Goal: Task Accomplishment & Management: Manage account settings

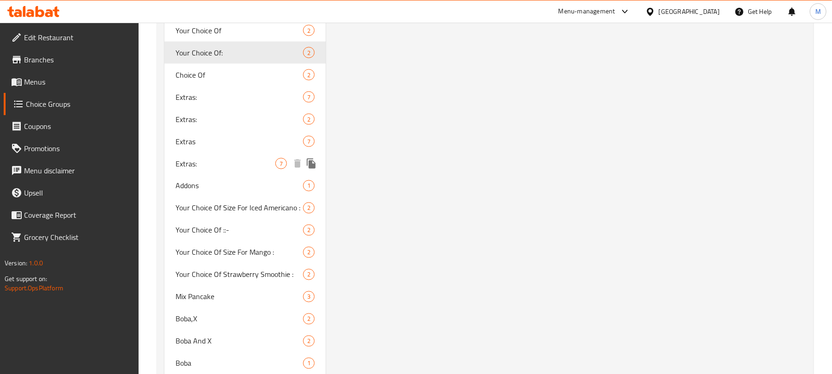
scroll to position [951, 0]
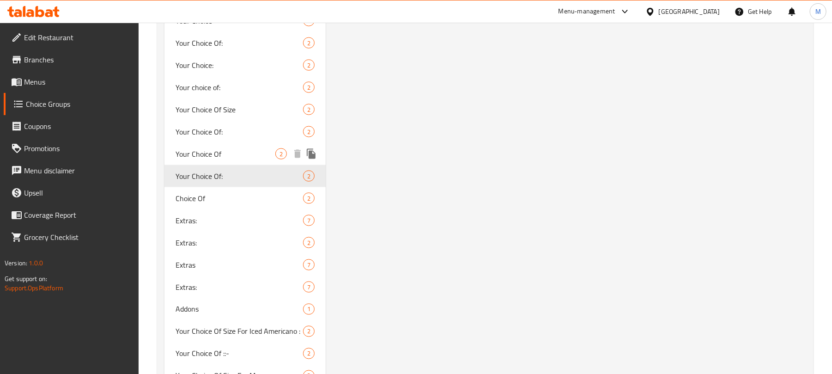
click at [240, 149] on span "Your Choice Of" at bounding box center [226, 153] width 100 height 11
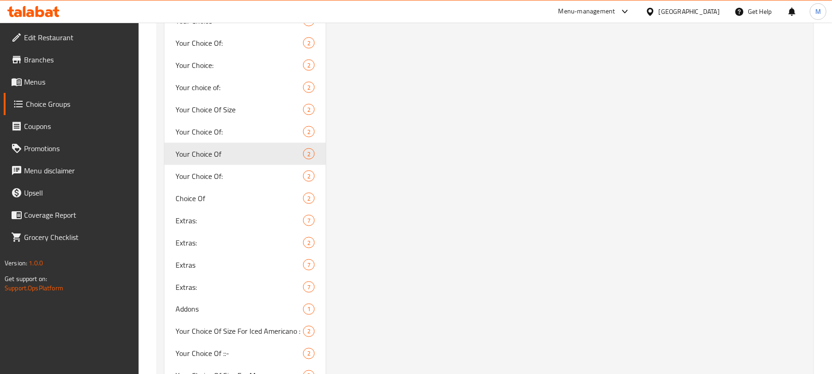
type input "Your Choice Of"
type input "إختيارك من"
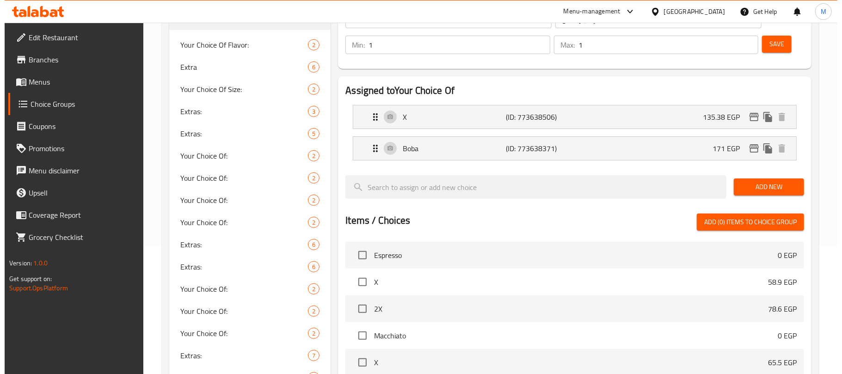
scroll to position [0, 0]
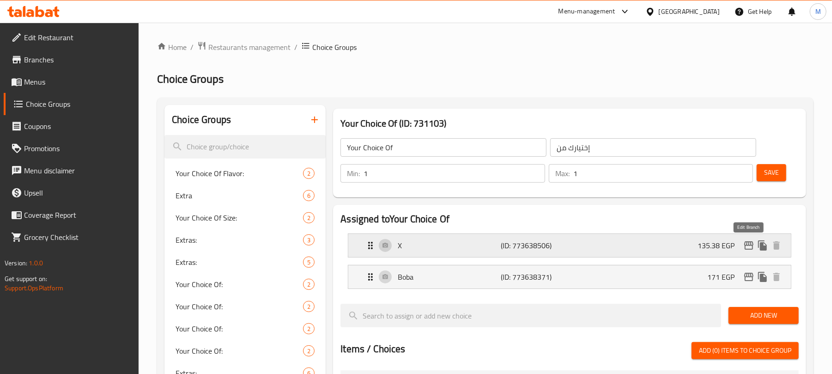
click at [748, 242] on icon "edit" at bounding box center [748, 245] width 9 height 8
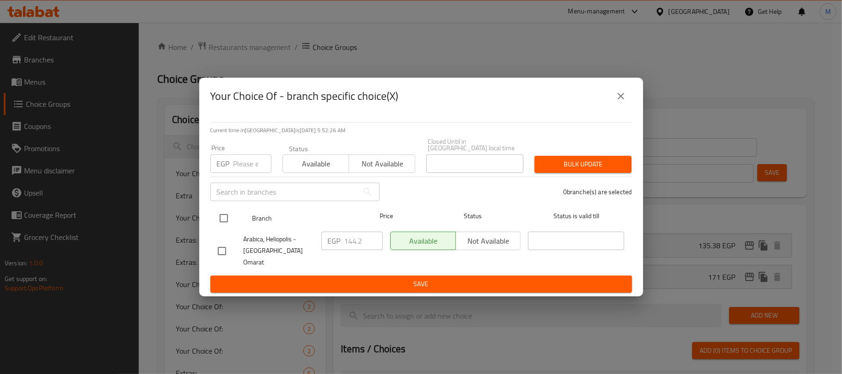
click at [224, 223] on input "checkbox" at bounding box center [223, 217] width 19 height 19
checkbox input "true"
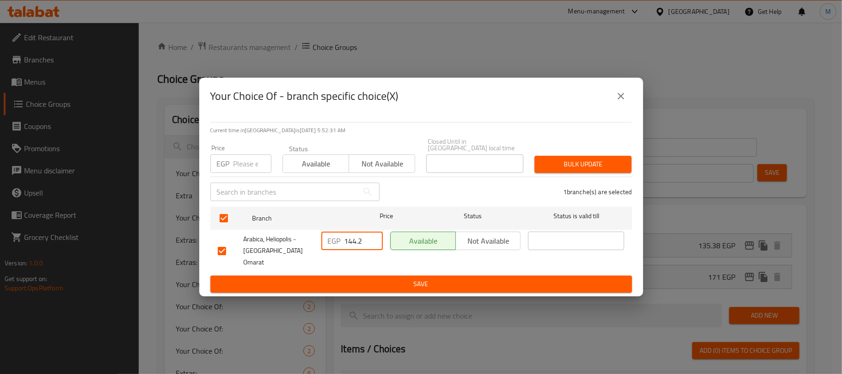
click at [352, 246] on input "144.2" at bounding box center [363, 241] width 38 height 18
paste input "8.50"
type input "148.50"
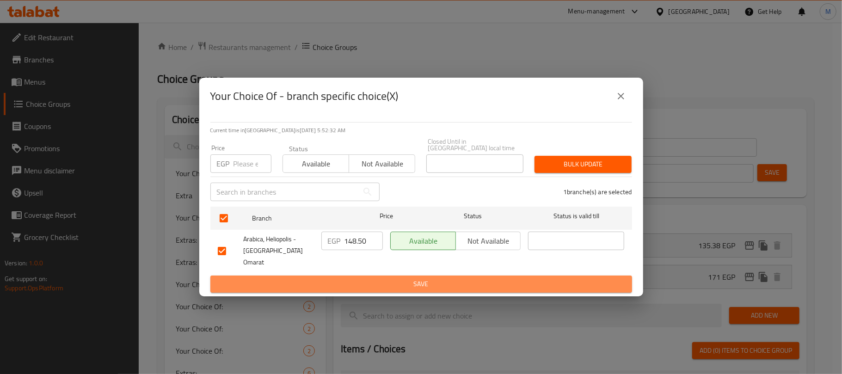
click at [354, 275] on button "Save" at bounding box center [420, 283] width 421 height 17
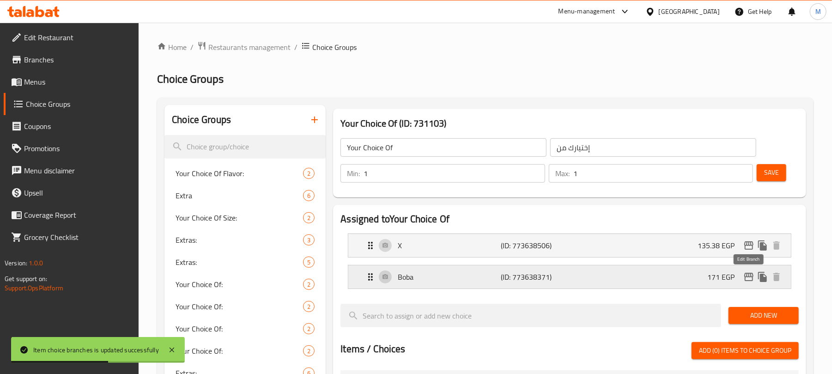
click at [750, 280] on icon "edit" at bounding box center [749, 276] width 11 height 11
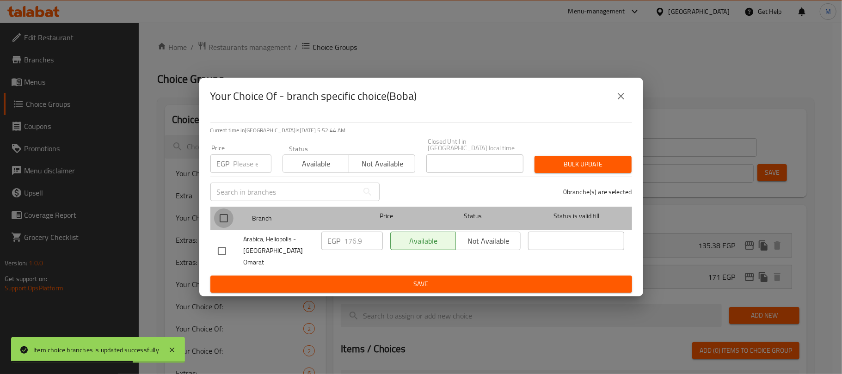
click at [228, 220] on input "checkbox" at bounding box center [223, 217] width 19 height 19
checkbox input "true"
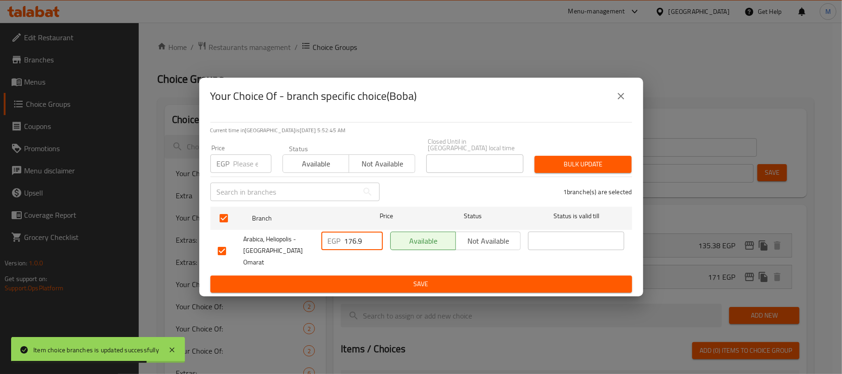
click at [358, 244] on input "176.9" at bounding box center [363, 241] width 38 height 18
paste input "82.25"
type input "182.25"
click at [360, 278] on span "Save" at bounding box center [421, 284] width 407 height 12
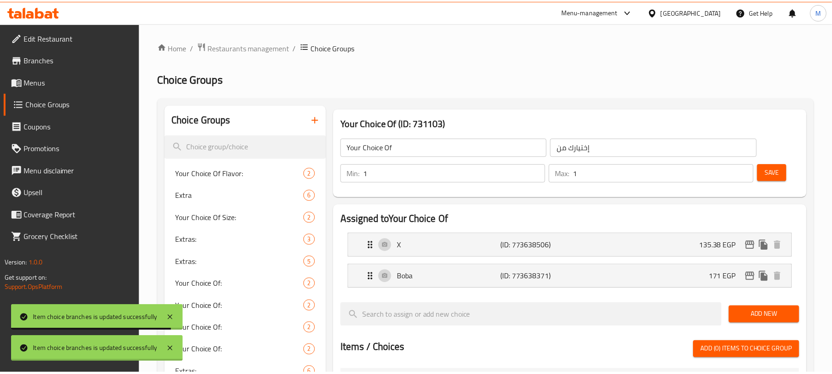
scroll to position [918, 0]
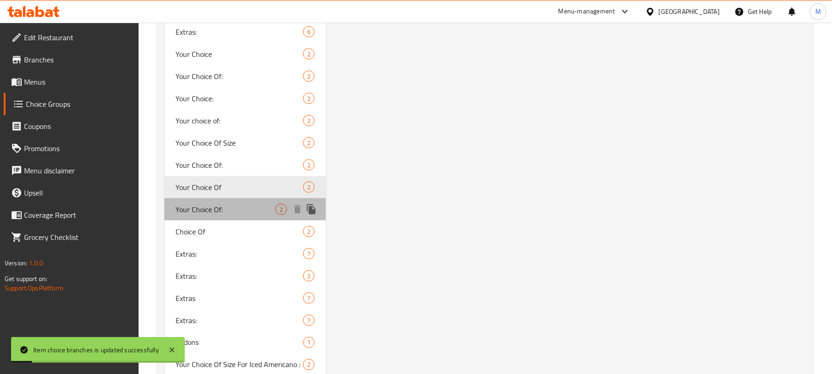
click at [204, 206] on span "Your Choice Of:" at bounding box center [226, 209] width 100 height 11
type input "Your Choice Of:"
type input "إختيارك من:"
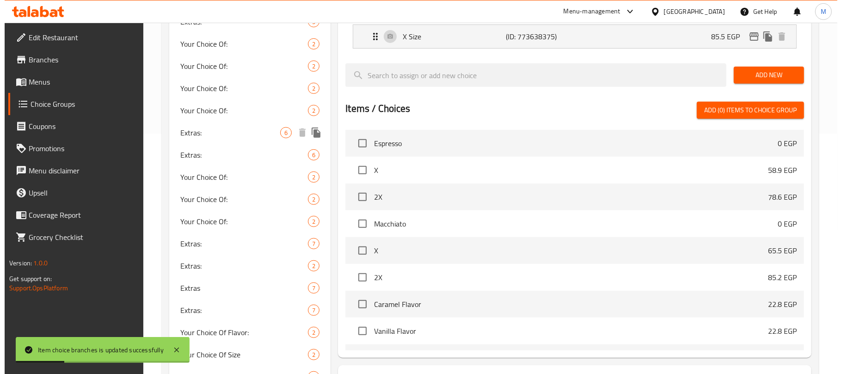
scroll to position [0, 0]
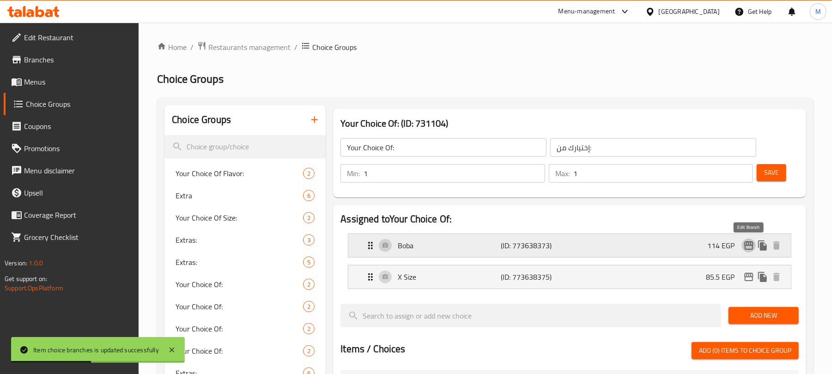
click at [750, 245] on icon "edit" at bounding box center [749, 245] width 11 height 11
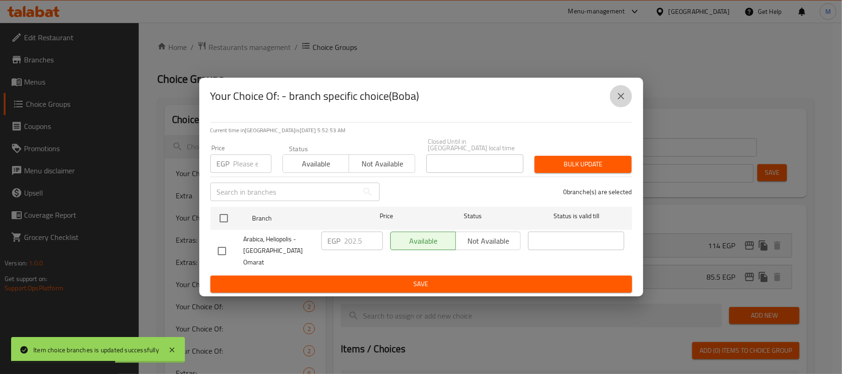
click at [627, 105] on button "close" at bounding box center [621, 96] width 22 height 22
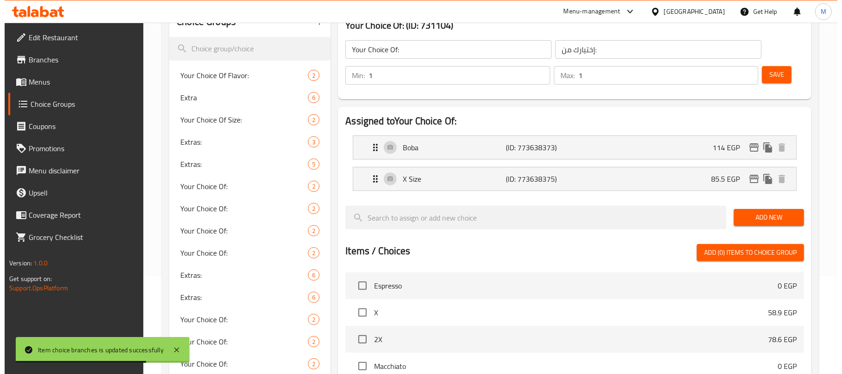
scroll to position [65, 0]
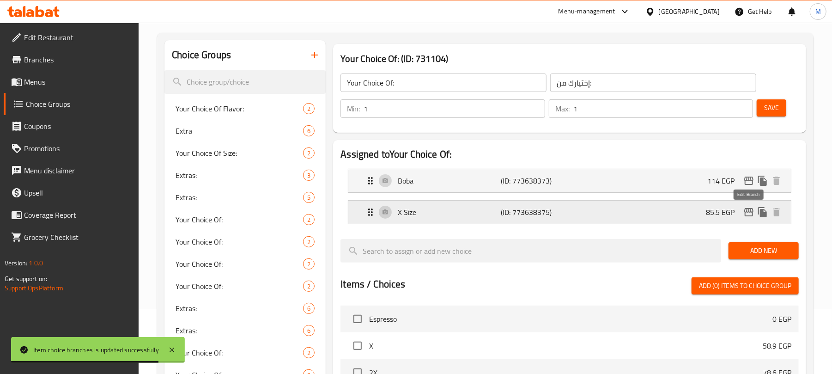
click at [753, 217] on icon "edit" at bounding box center [749, 212] width 11 height 11
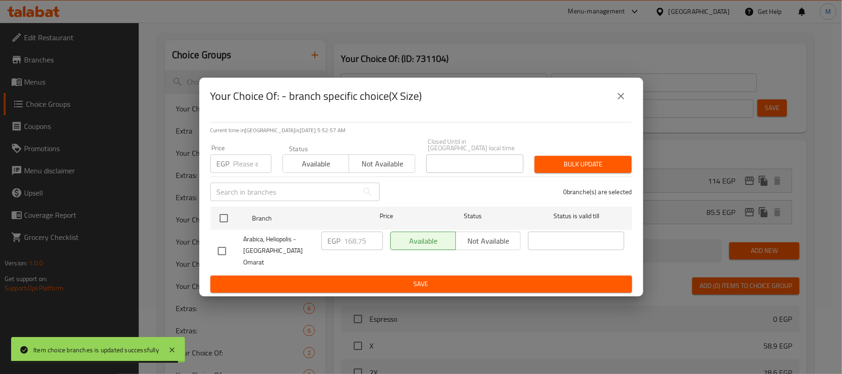
click at [624, 102] on icon "close" at bounding box center [620, 96] width 11 height 11
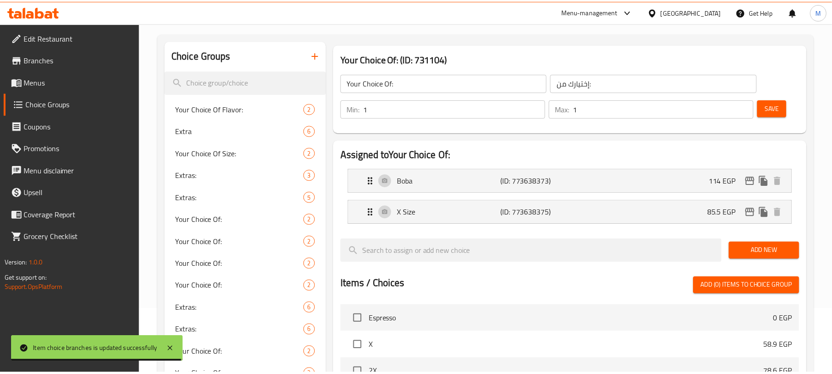
scroll to position [940, 0]
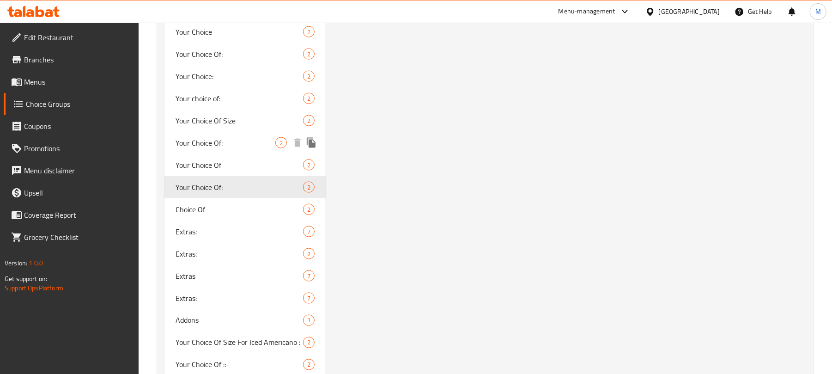
click at [238, 144] on span "Your Choice Of:" at bounding box center [226, 142] width 100 height 11
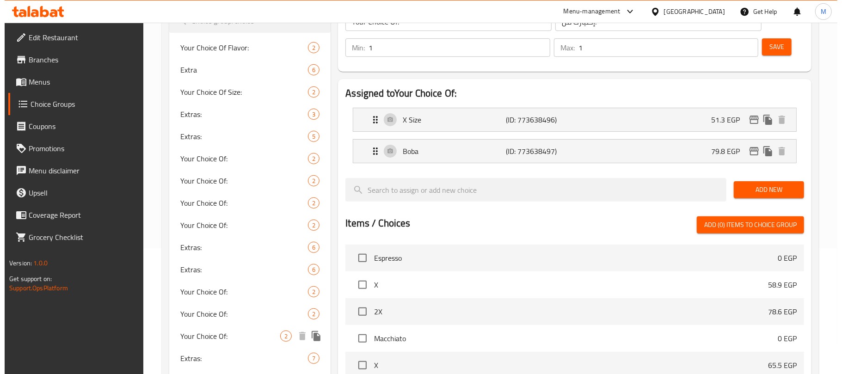
scroll to position [0, 0]
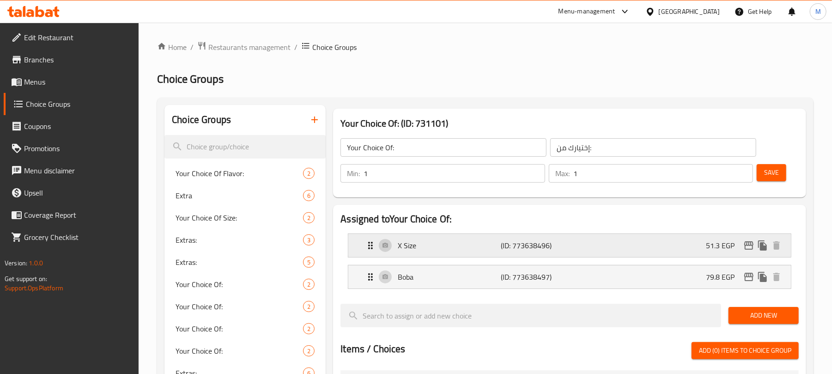
click at [749, 243] on icon "edit" at bounding box center [748, 245] width 9 height 8
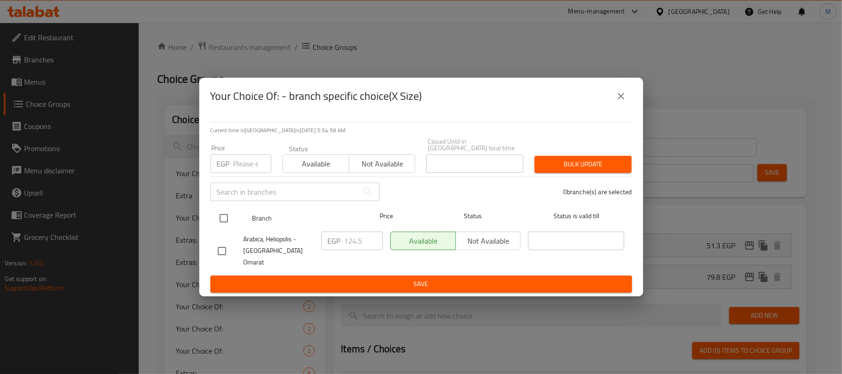
click at [221, 219] on input "checkbox" at bounding box center [223, 217] width 19 height 19
checkbox input "true"
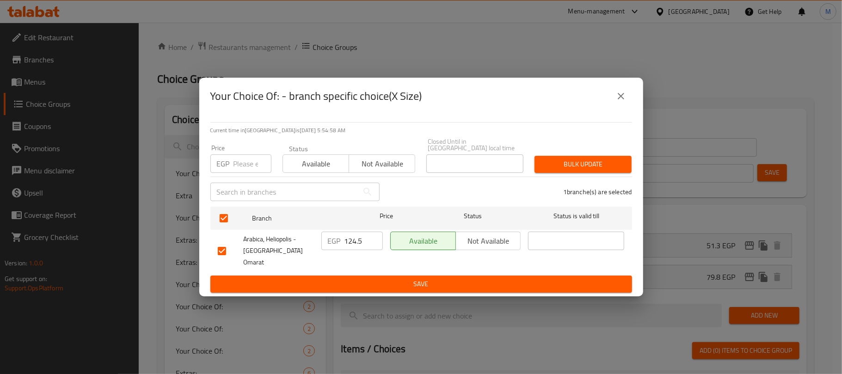
click at [360, 243] on input "124.5" at bounding box center [363, 241] width 38 height 18
paste input "8.2"
type input "128.25"
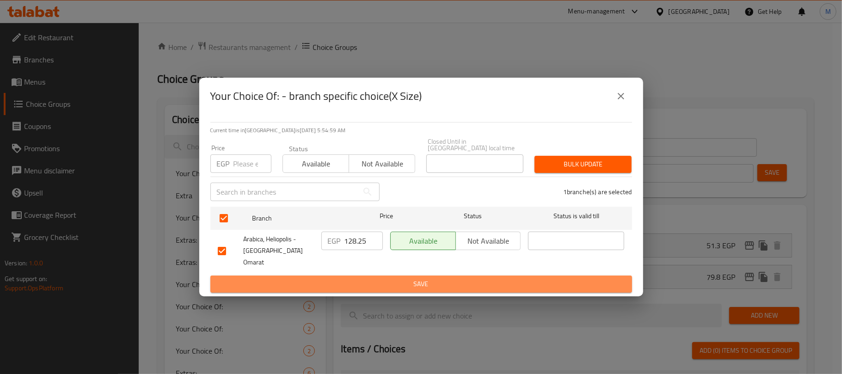
click at [360, 278] on span "Save" at bounding box center [421, 284] width 407 height 12
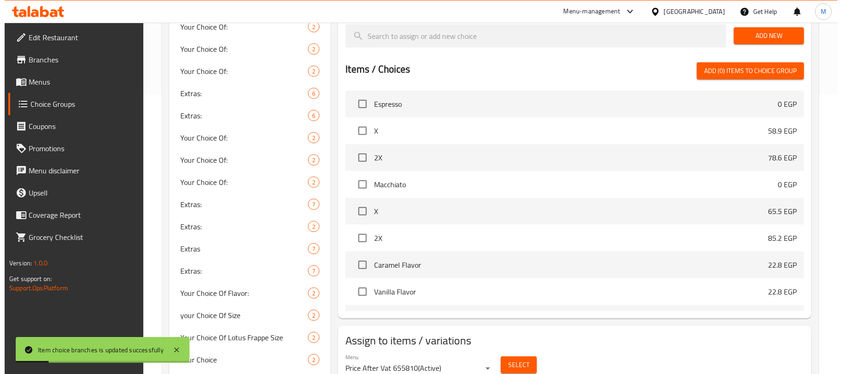
scroll to position [33, 0]
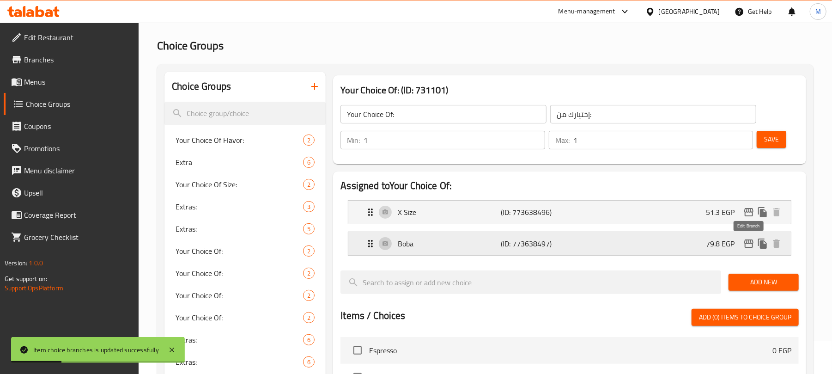
click at [749, 243] on icon "edit" at bounding box center [748, 243] width 9 height 8
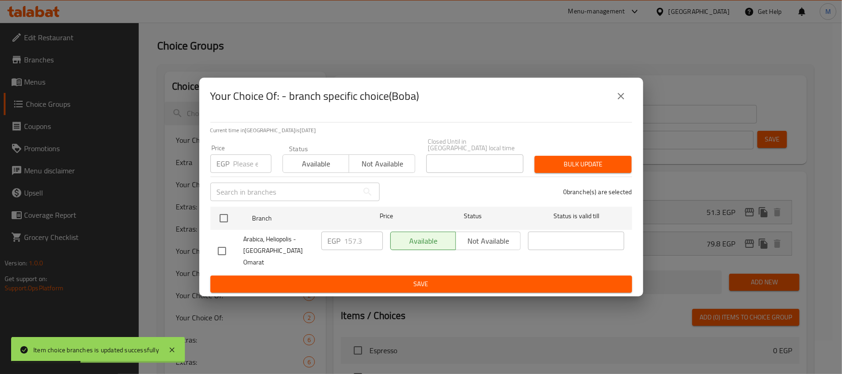
drag, startPoint x: 219, startPoint y: 220, endPoint x: 261, endPoint y: 230, distance: 43.2
click at [218, 219] on input "checkbox" at bounding box center [223, 217] width 19 height 19
checkbox input "true"
click at [358, 246] on input "157.3" at bounding box center [363, 241] width 38 height 18
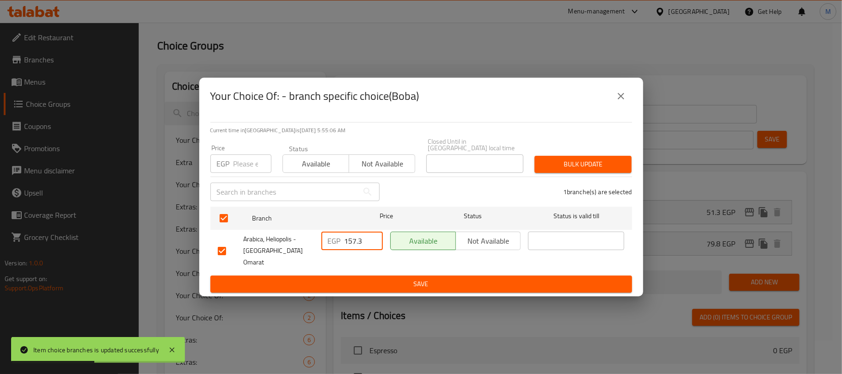
paste input "62.0"
type input "162.0"
click at [365, 278] on span "Save" at bounding box center [421, 284] width 407 height 12
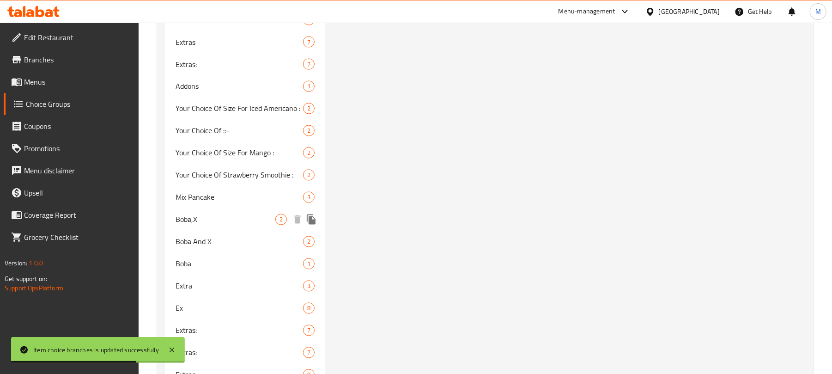
scroll to position [1134, 0]
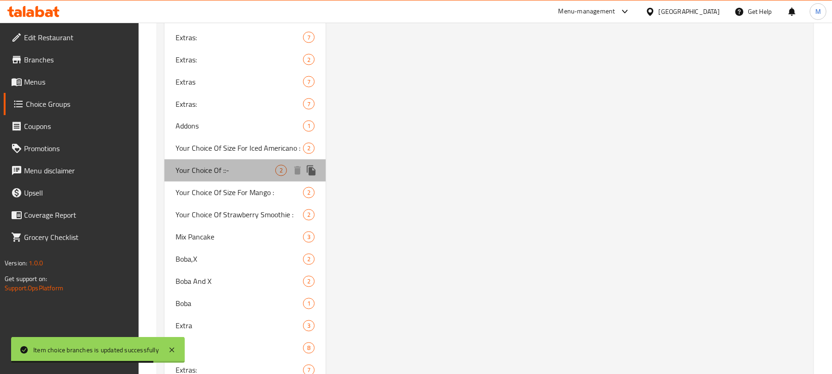
click at [226, 177] on div "Your Choice Of ::- 2" at bounding box center [245, 170] width 161 height 22
type input "Your Choice Of ::-"
type input "اختيارك من ::-"
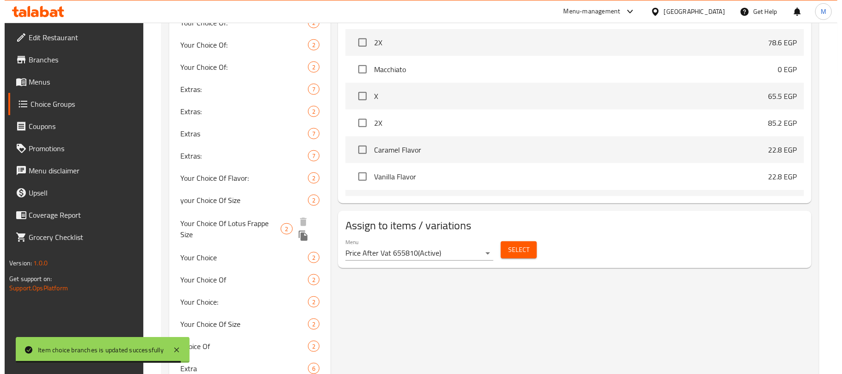
scroll to position [25, 0]
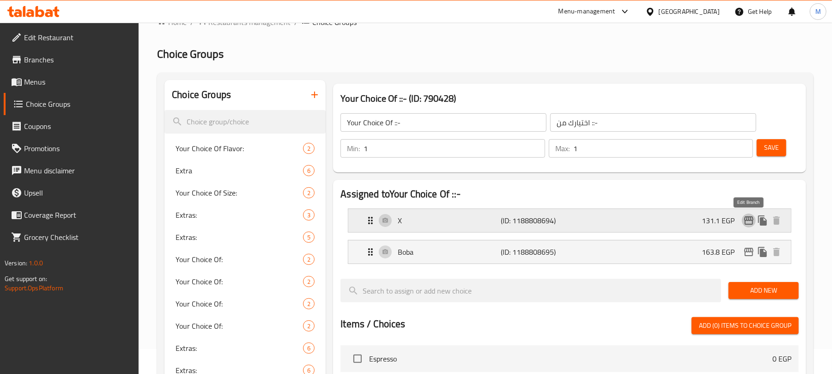
click at [745, 221] on icon "edit" at bounding box center [748, 220] width 9 height 8
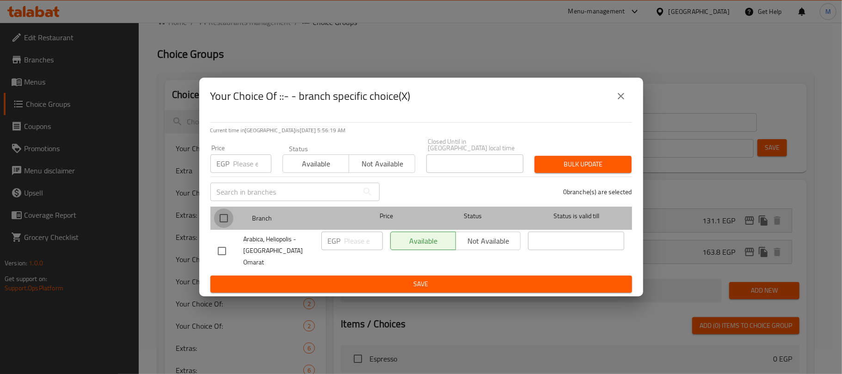
click at [223, 215] on input "checkbox" at bounding box center [223, 217] width 19 height 19
checkbox input "true"
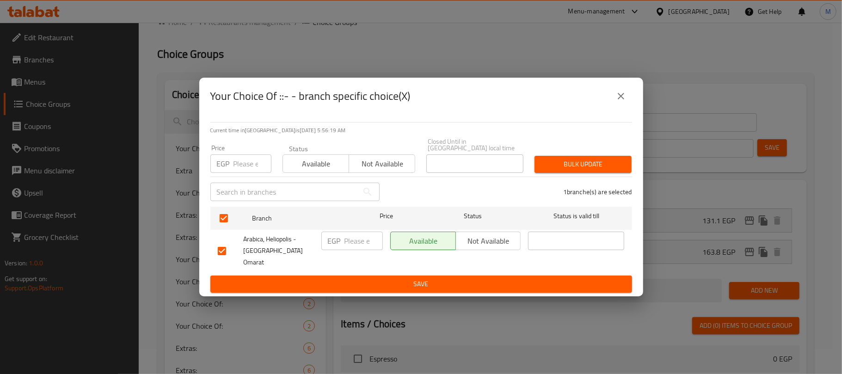
click at [352, 242] on input "number" at bounding box center [363, 241] width 38 height 18
paste input "135"
type input "135"
click at [379, 278] on span "Save" at bounding box center [421, 284] width 407 height 12
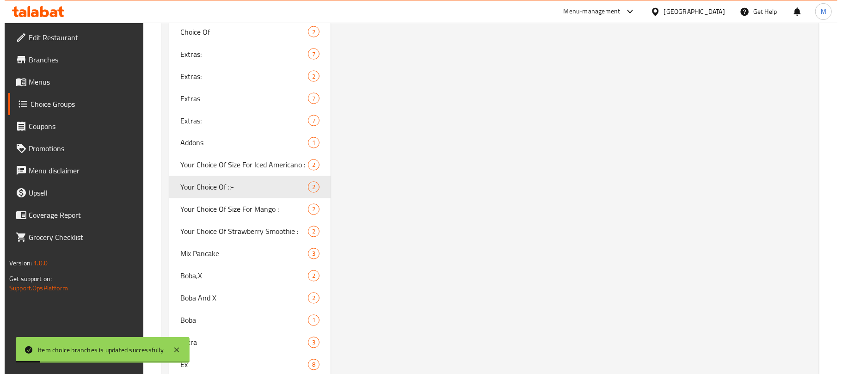
scroll to position [74, 0]
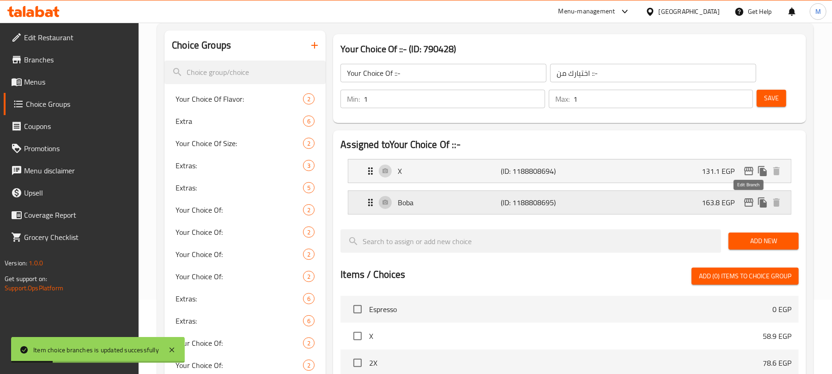
click at [752, 200] on icon "edit" at bounding box center [749, 202] width 11 height 11
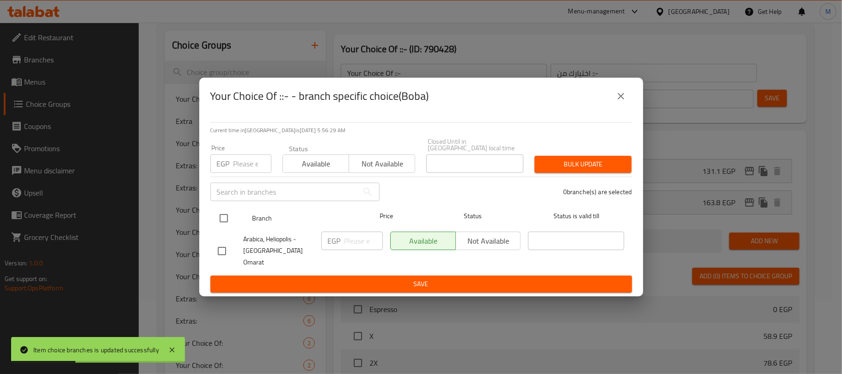
click at [220, 219] on input "checkbox" at bounding box center [223, 217] width 19 height 19
checkbox input "true"
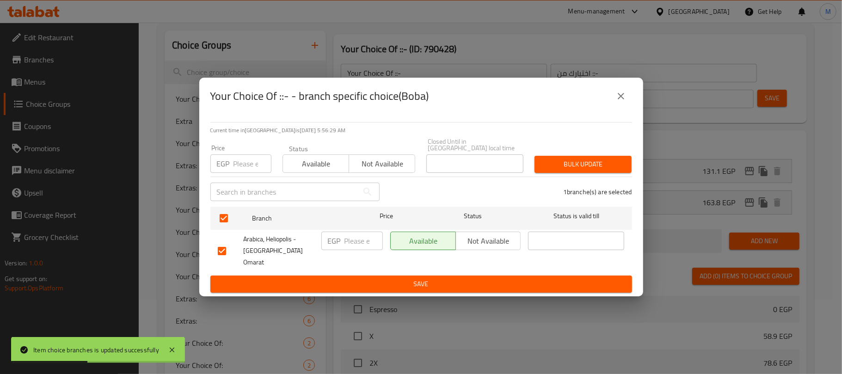
click at [342, 248] on div "EGP ​" at bounding box center [351, 241] width 61 height 18
paste input "168.75"
type input "168.75"
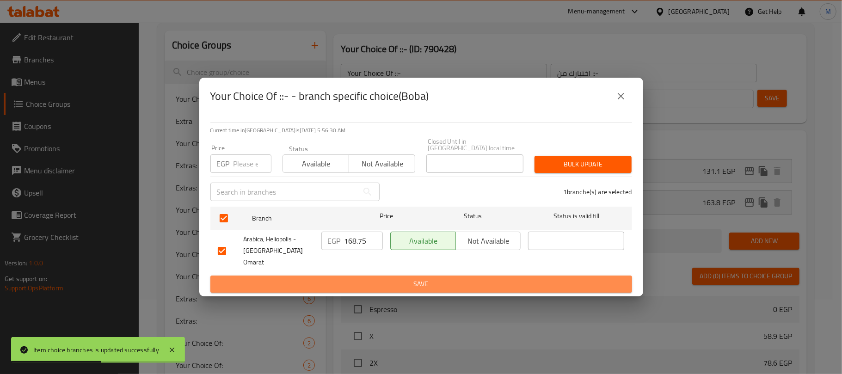
click at [369, 278] on span "Save" at bounding box center [421, 284] width 407 height 12
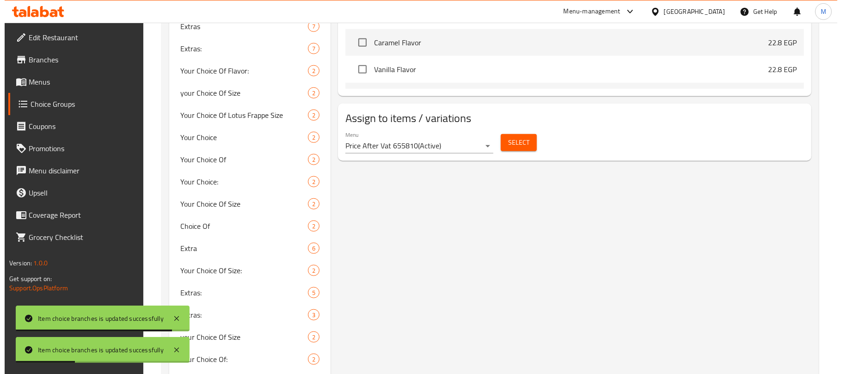
scroll to position [495, 0]
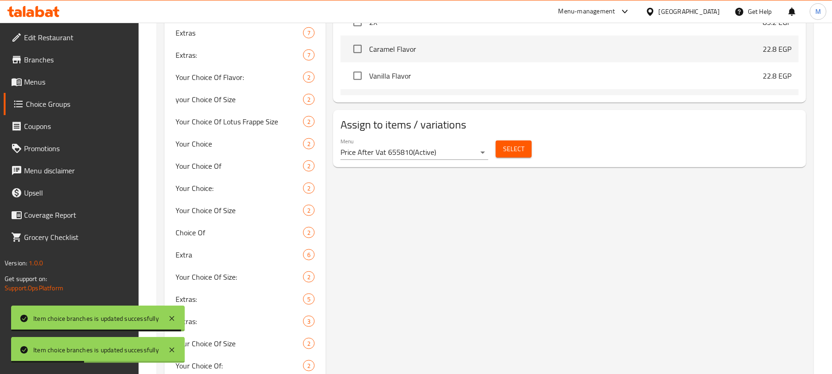
click at [501, 149] on button "Select" at bounding box center [514, 148] width 36 height 17
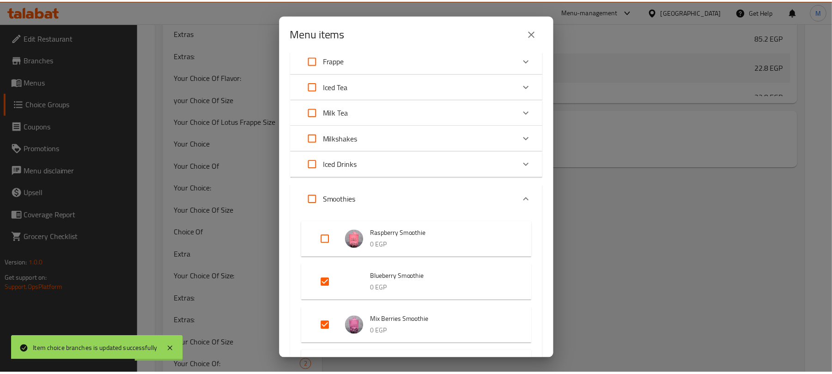
scroll to position [246, 0]
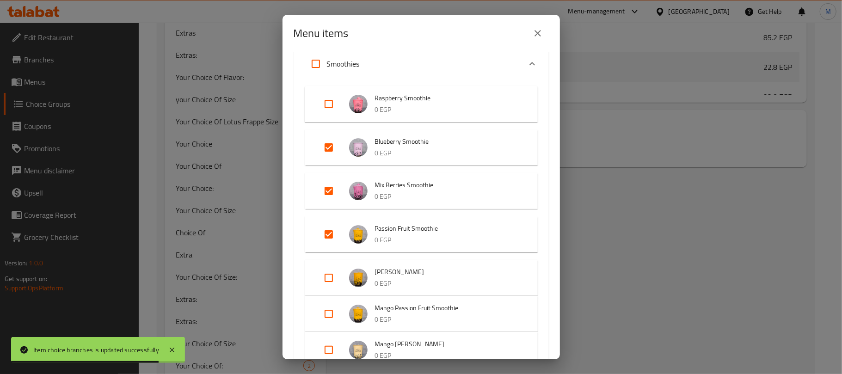
click at [535, 35] on icon "close" at bounding box center [537, 33] width 6 height 6
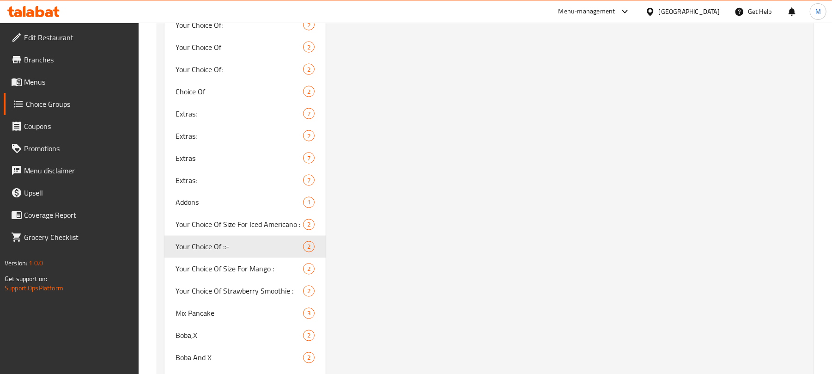
scroll to position [1084, 0]
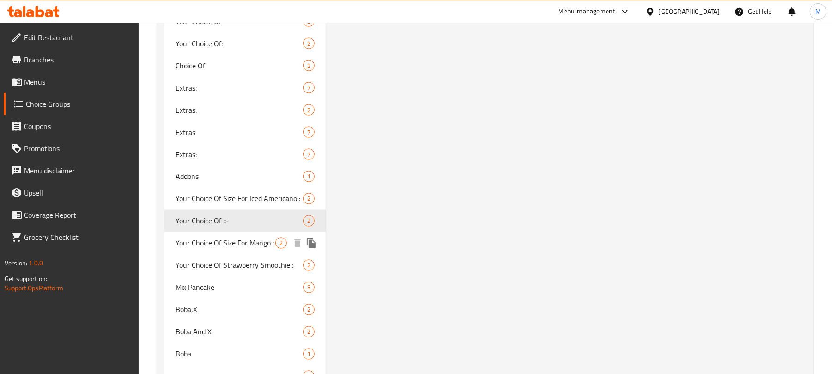
click at [228, 244] on span "Your Choice Of Size For Mango :" at bounding box center [226, 243] width 100 height 11
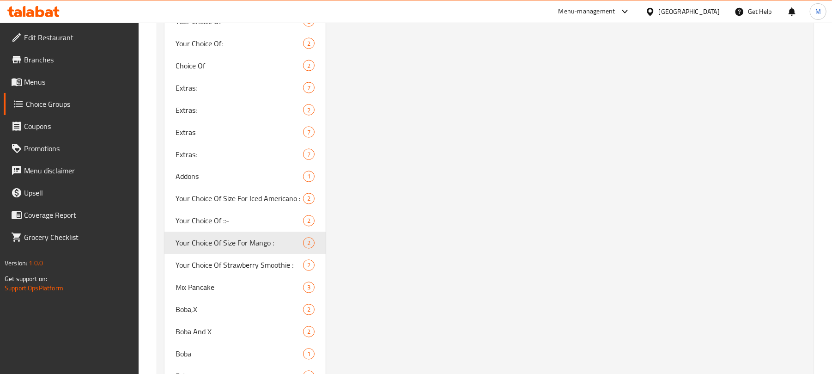
type input "Your Choice Of Size For Mango :"
type input "اختيارك من الحجم للمانجو :"
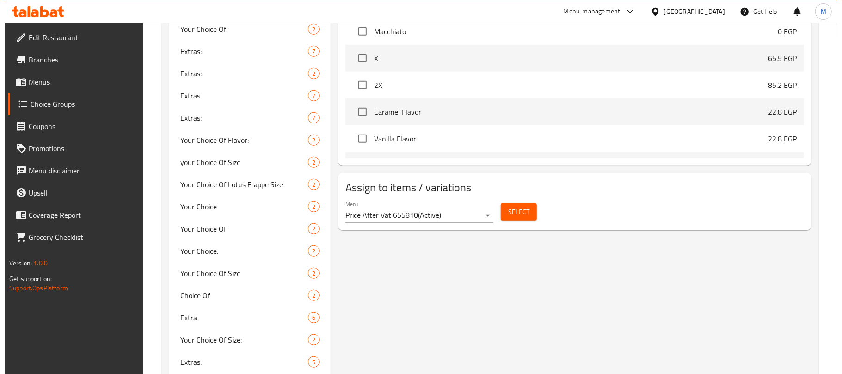
scroll to position [0, 0]
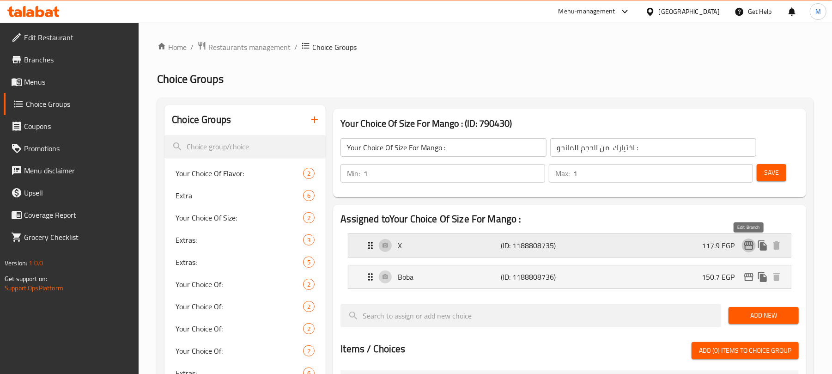
click at [750, 242] on icon "edit" at bounding box center [748, 245] width 9 height 8
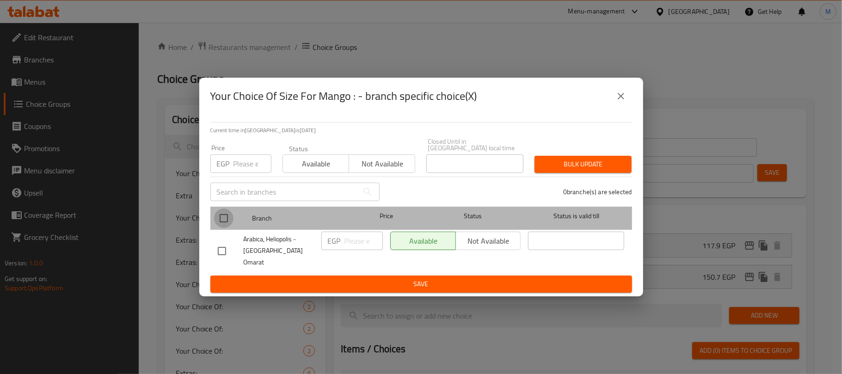
drag, startPoint x: 222, startPoint y: 219, endPoint x: 326, endPoint y: 242, distance: 106.5
click at [222, 220] on input "checkbox" at bounding box center [223, 217] width 19 height 19
checkbox input "true"
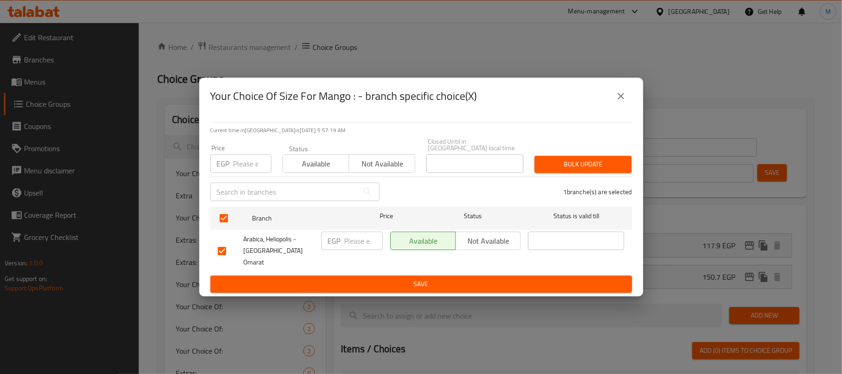
click at [351, 250] on input "number" at bounding box center [363, 241] width 38 height 18
paste input "121.50"
type input "121.50"
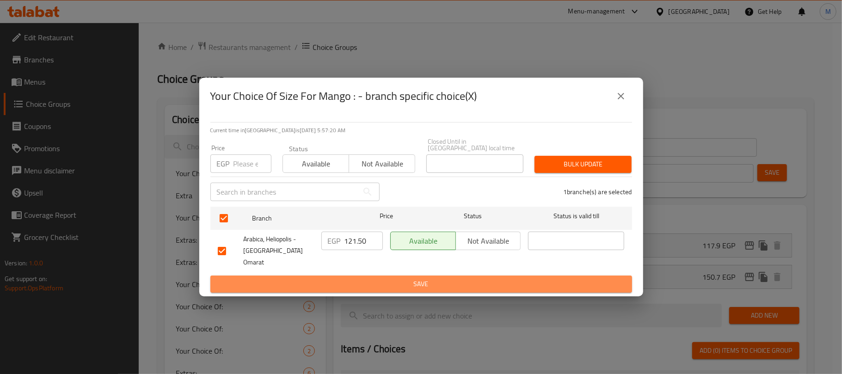
click at [356, 278] on span "Save" at bounding box center [421, 284] width 407 height 12
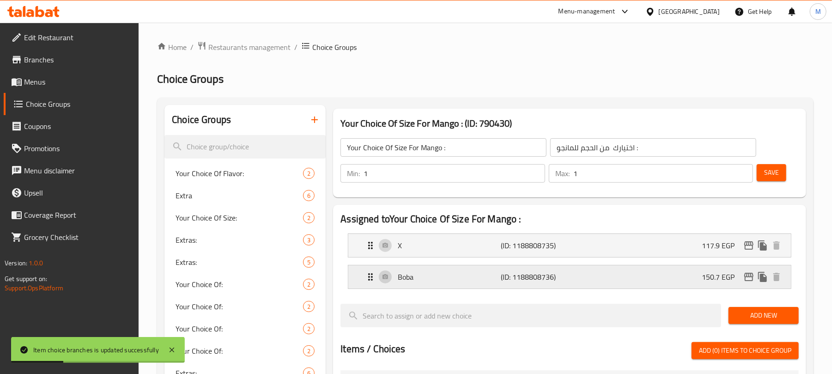
click at [749, 279] on icon "edit" at bounding box center [749, 276] width 11 height 11
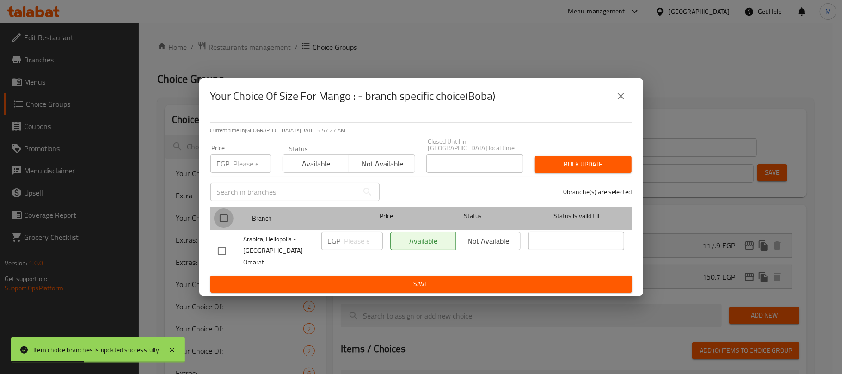
click at [223, 220] on input "checkbox" at bounding box center [223, 217] width 19 height 19
checkbox input "true"
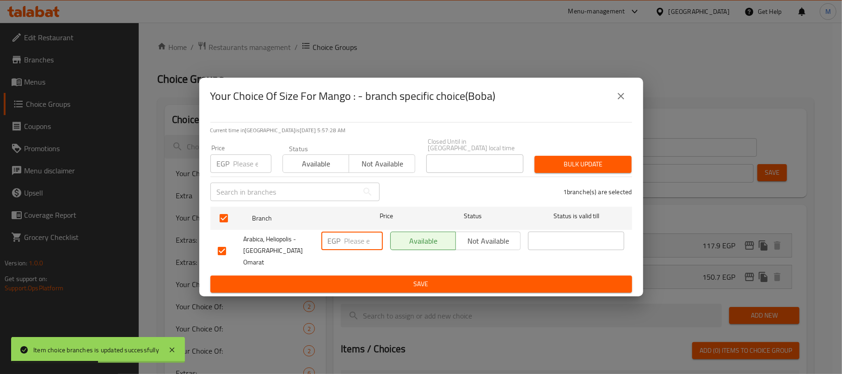
click at [359, 246] on input "number" at bounding box center [363, 241] width 38 height 18
paste input "155.25"
type input "155.25"
click at [359, 278] on span "Save" at bounding box center [421, 284] width 407 height 12
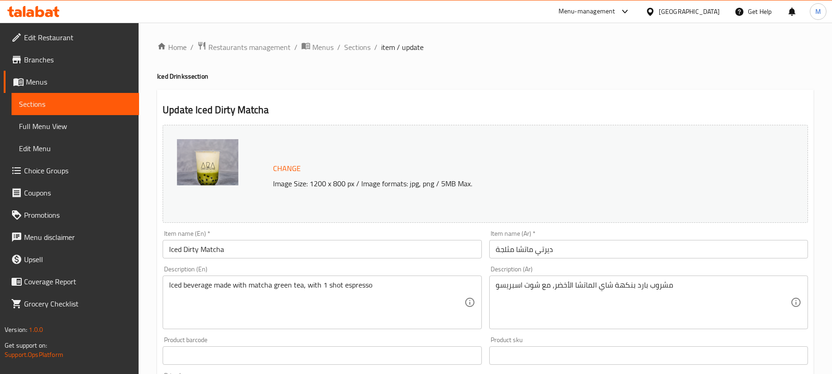
click at [355, 49] on span "Sections" at bounding box center [357, 47] width 26 height 11
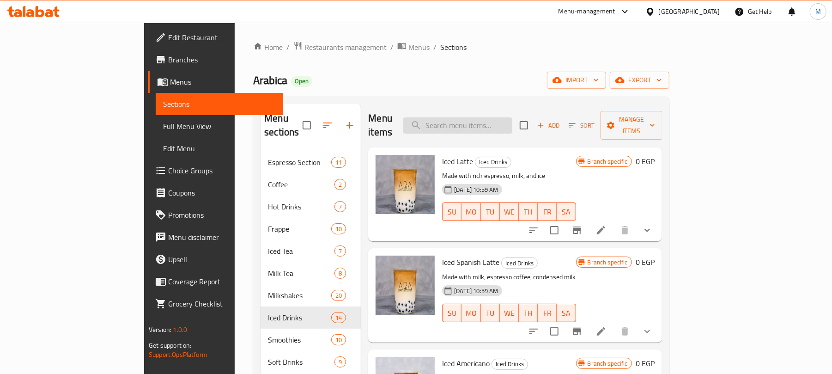
click at [512, 122] on input "search" at bounding box center [457, 125] width 109 height 16
paste input "Taro Milk"
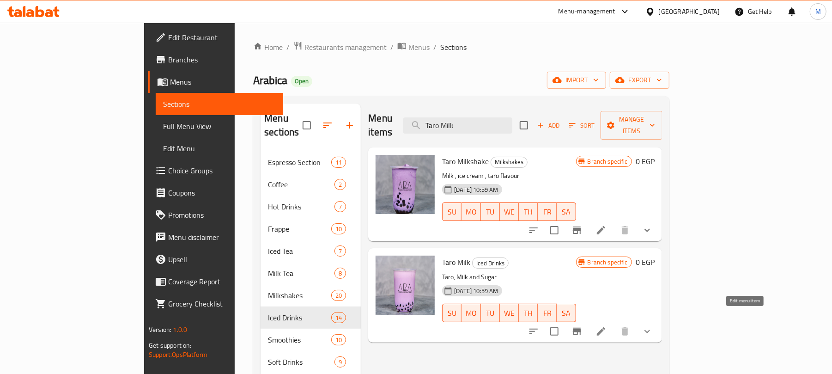
type input "Taro Milk"
click at [607, 326] on icon at bounding box center [601, 331] width 11 height 11
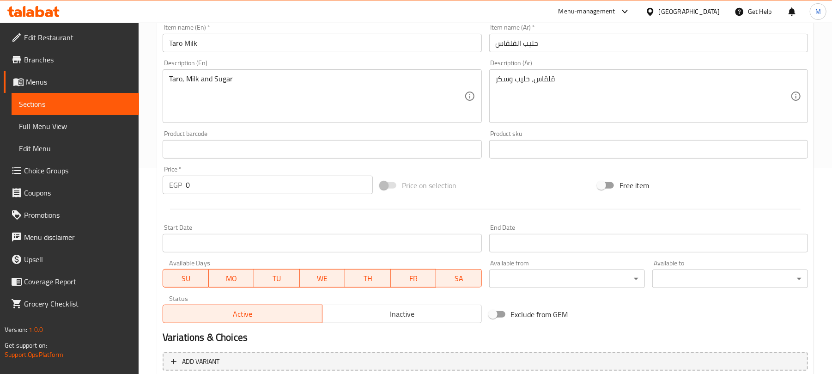
scroll to position [308, 0]
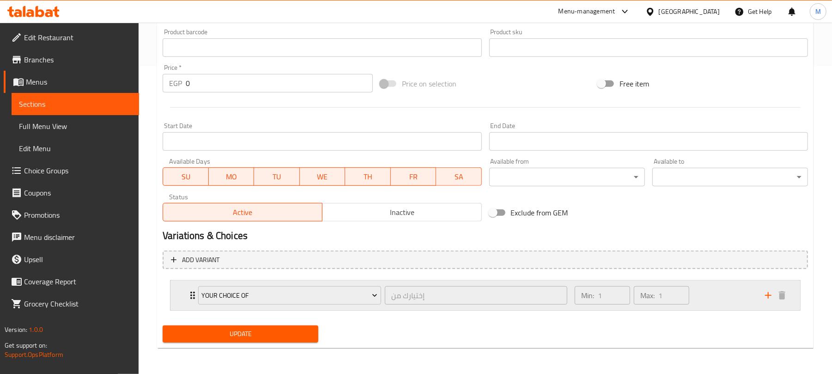
click at [706, 294] on div "Min: 1 ​ Max: 1 ​" at bounding box center [664, 296] width 190 height 30
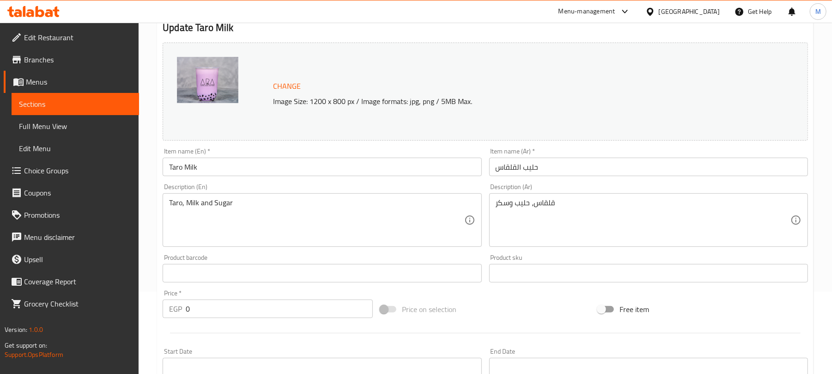
scroll to position [0, 0]
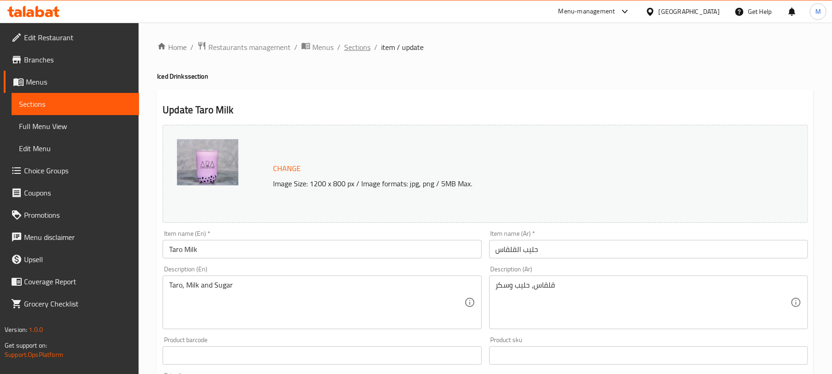
click at [358, 42] on span "Sections" at bounding box center [357, 47] width 26 height 11
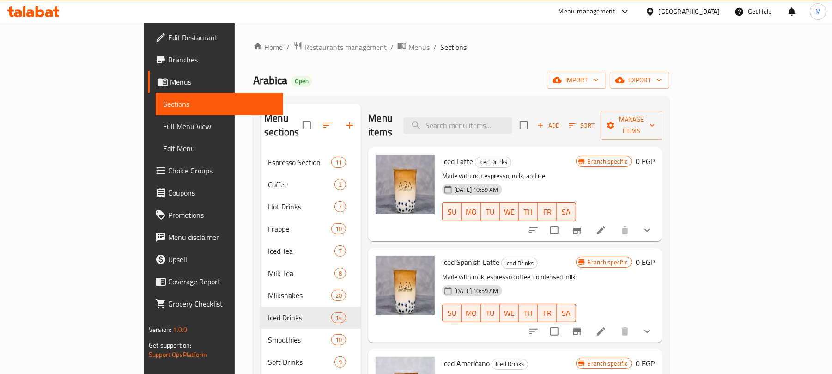
click at [512, 108] on div "Menu items Add Sort Manage items" at bounding box center [515, 126] width 294 height 44
click at [512, 117] on input "search" at bounding box center [457, 125] width 109 height 16
paste input "Dulce de lech"
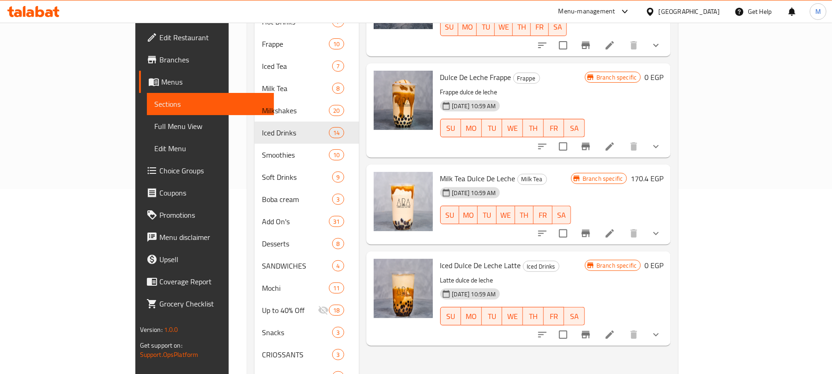
scroll to position [237, 0]
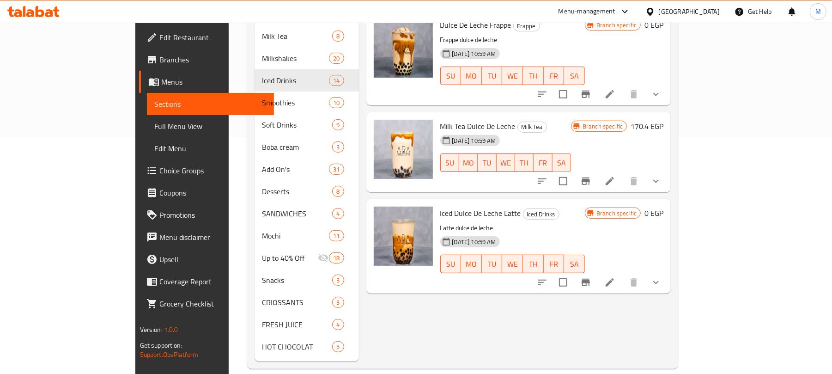
type input "Dulce de lech"
click at [623, 274] on li at bounding box center [610, 282] width 26 height 17
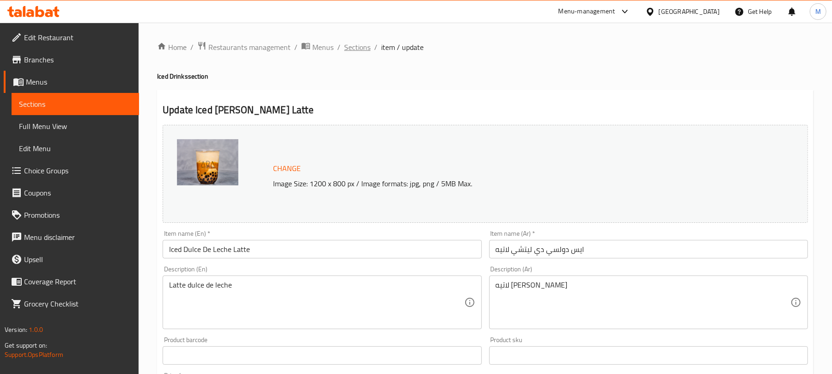
click at [355, 48] on span "Sections" at bounding box center [357, 47] width 26 height 11
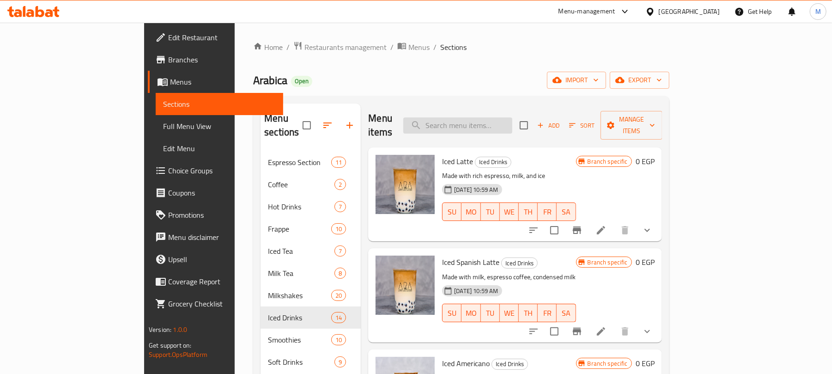
click at [497, 124] on input "search" at bounding box center [457, 125] width 109 height 16
paste input "Dulce de lech"
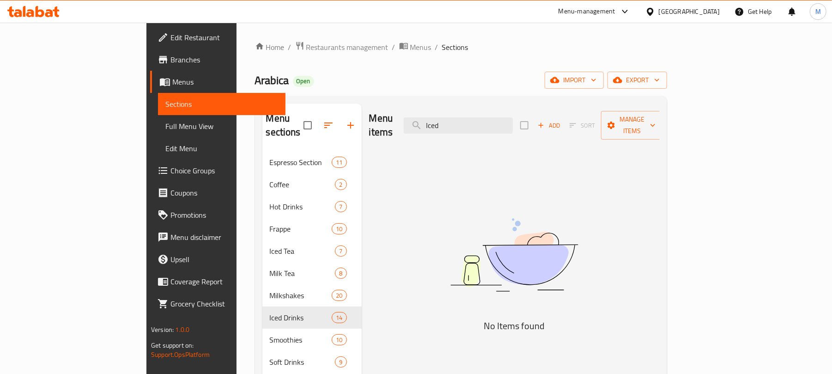
paste input "Dulce de lech"
click at [498, 118] on input "Iced Dulce de lech" at bounding box center [458, 125] width 109 height 16
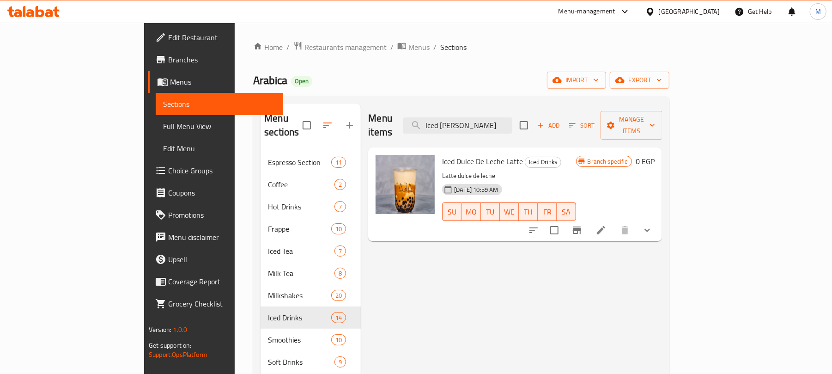
click at [659, 219] on button "show more" at bounding box center [647, 230] width 22 height 22
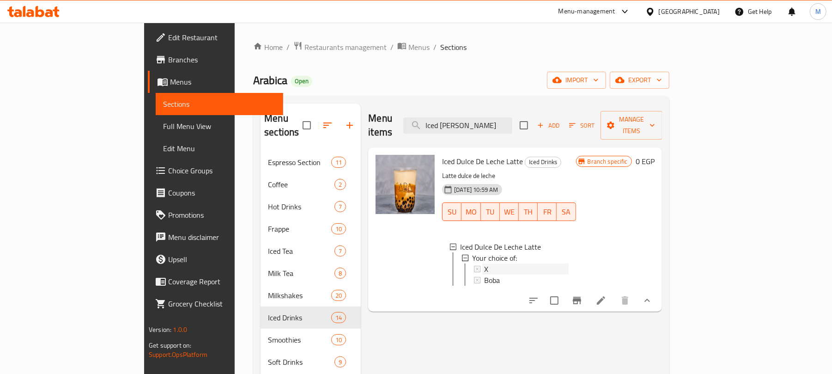
click at [488, 263] on div "X" at bounding box center [526, 268] width 84 height 11
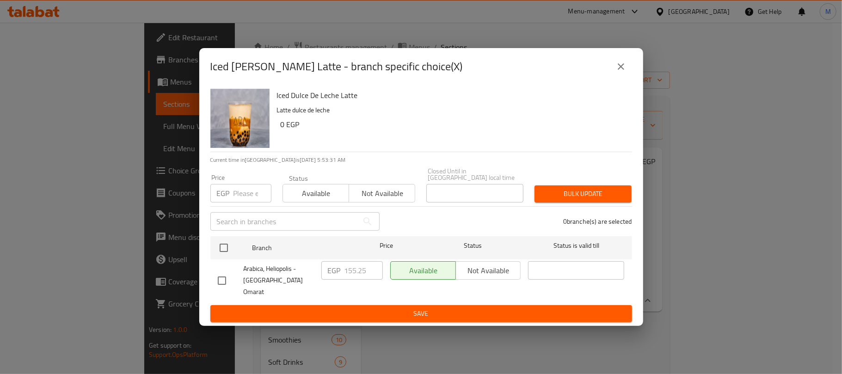
click at [623, 72] on icon "close" at bounding box center [620, 66] width 11 height 11
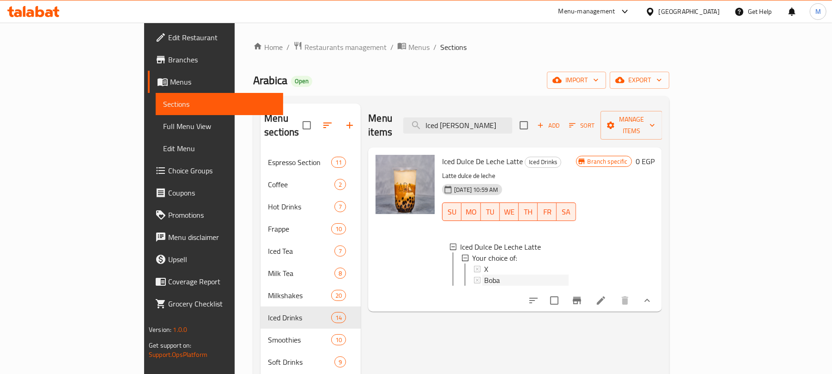
click at [484, 275] on div "Boba" at bounding box center [526, 280] width 84 height 11
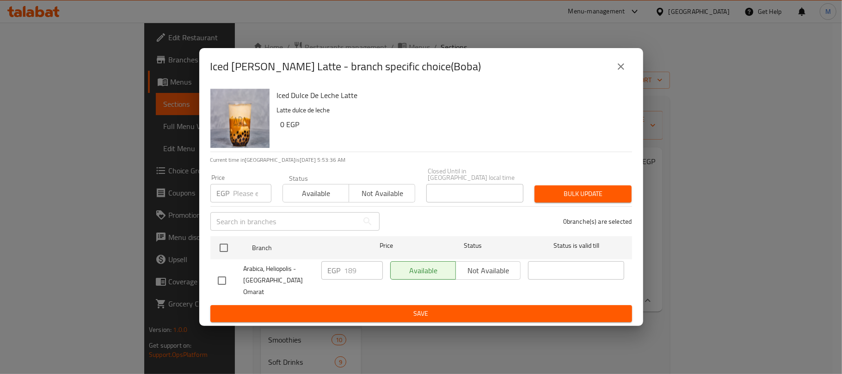
click at [621, 70] on icon "close" at bounding box center [620, 66] width 6 height 6
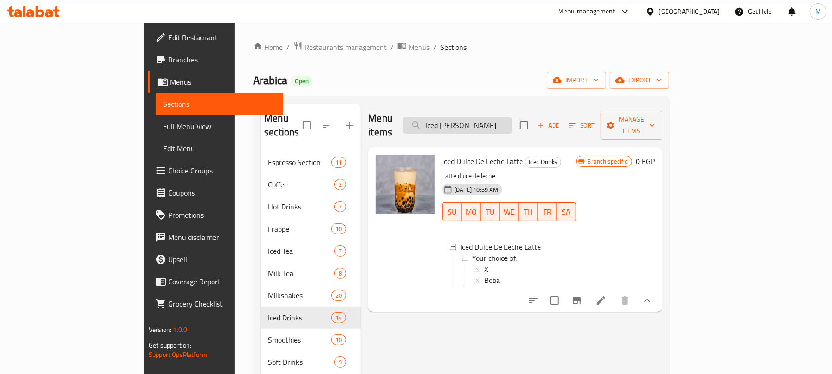
click at [512, 122] on input "Iced Dulce de lech" at bounding box center [457, 125] width 109 height 16
paste input "salted caramel"
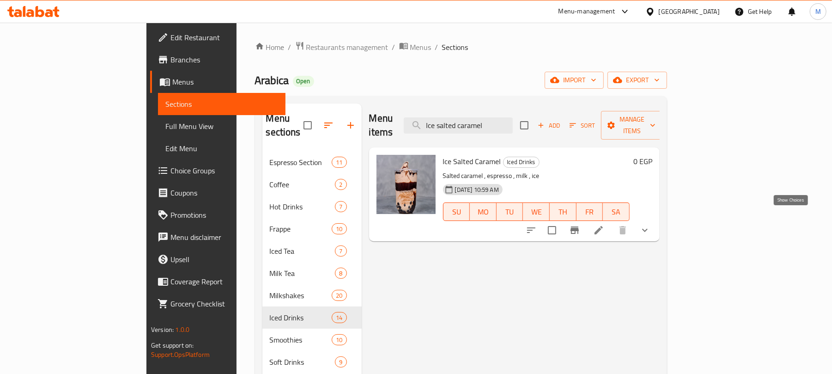
click at [651, 225] on icon "show more" at bounding box center [645, 230] width 11 height 11
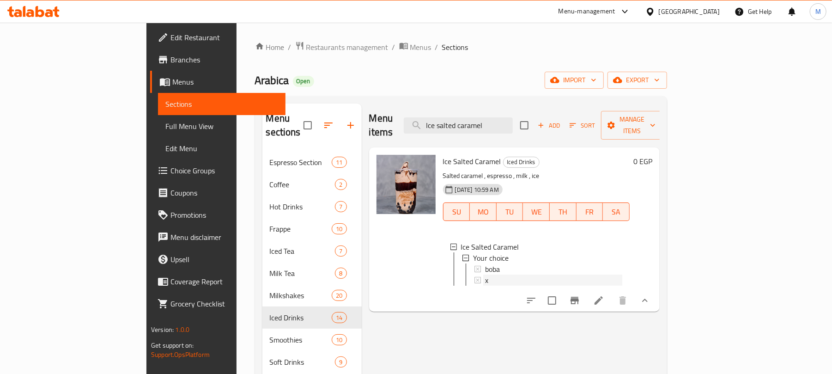
click at [510, 275] on div "x" at bounding box center [553, 280] width 137 height 11
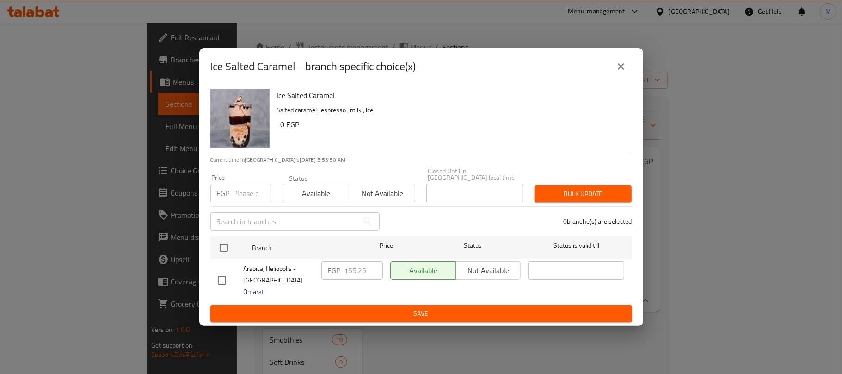
click at [623, 70] on icon "close" at bounding box center [620, 66] width 6 height 6
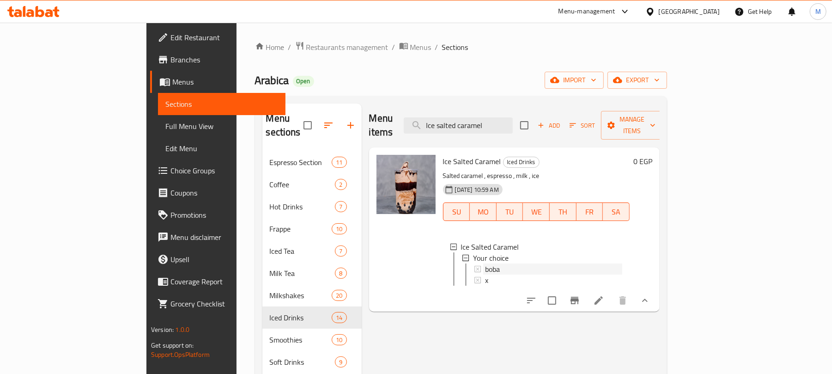
click at [492, 263] on div "boba" at bounding box center [553, 268] width 137 height 11
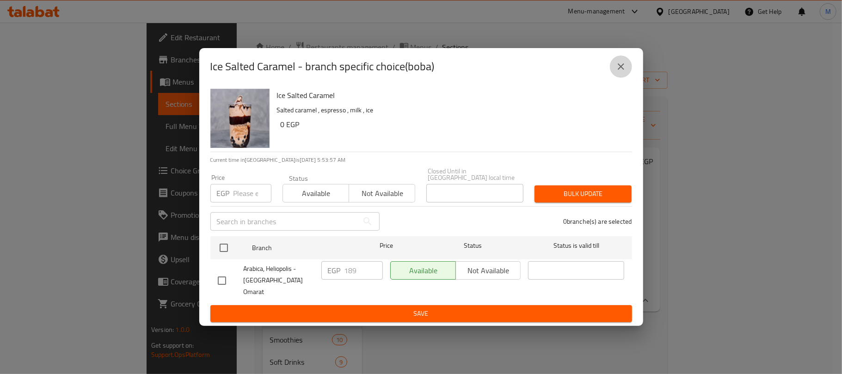
click at [629, 78] on button "close" at bounding box center [621, 66] width 22 height 22
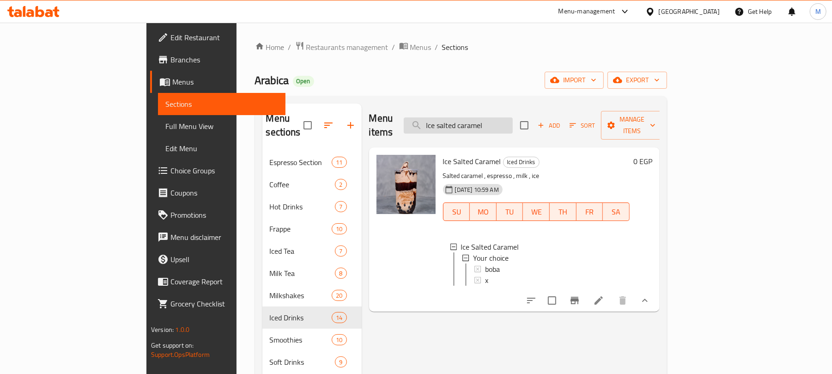
click at [513, 117] on input "Ice salted caramel" at bounding box center [458, 125] width 109 height 16
paste input "Matcha mango"
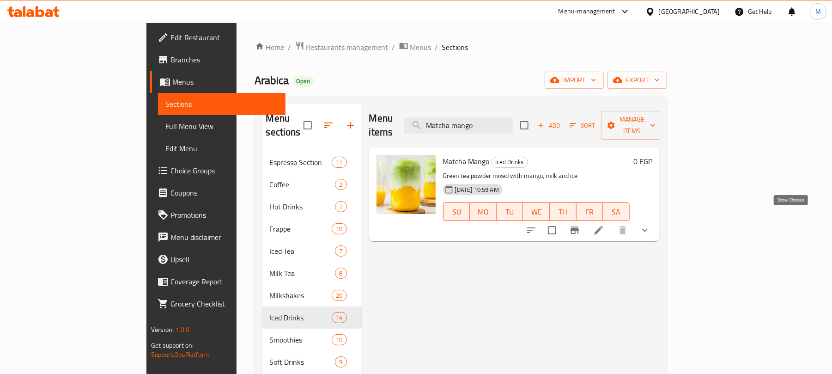
click at [651, 225] on icon "show more" at bounding box center [645, 230] width 11 height 11
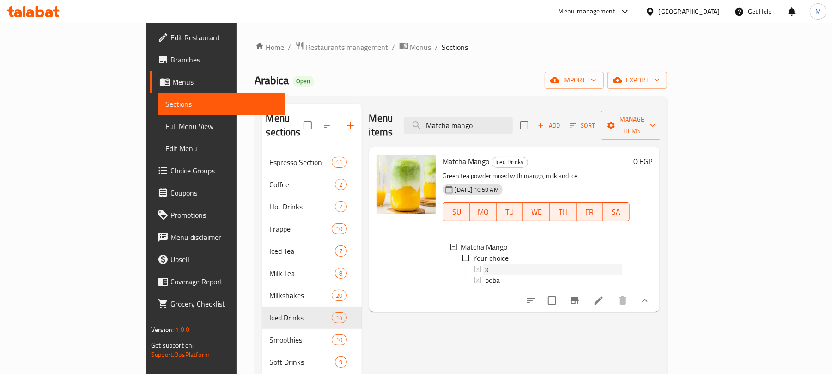
click at [503, 263] on div "x" at bounding box center [553, 268] width 137 height 11
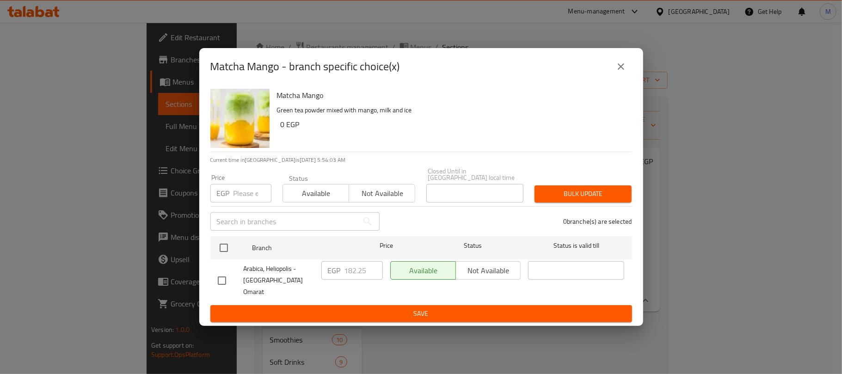
click at [623, 72] on icon "close" at bounding box center [620, 66] width 11 height 11
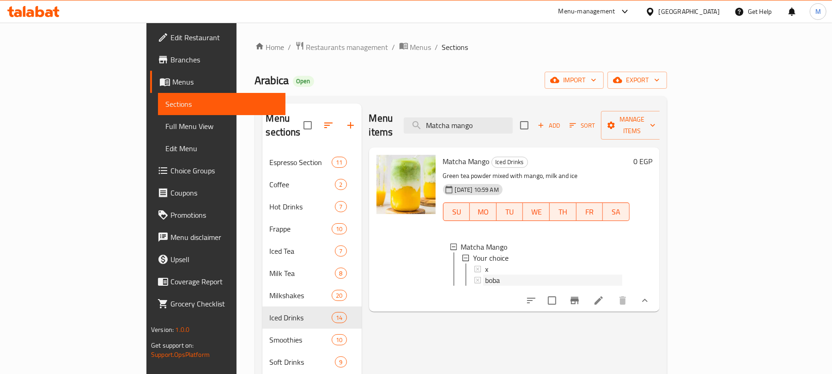
click at [485, 275] on div "boba" at bounding box center [553, 280] width 137 height 11
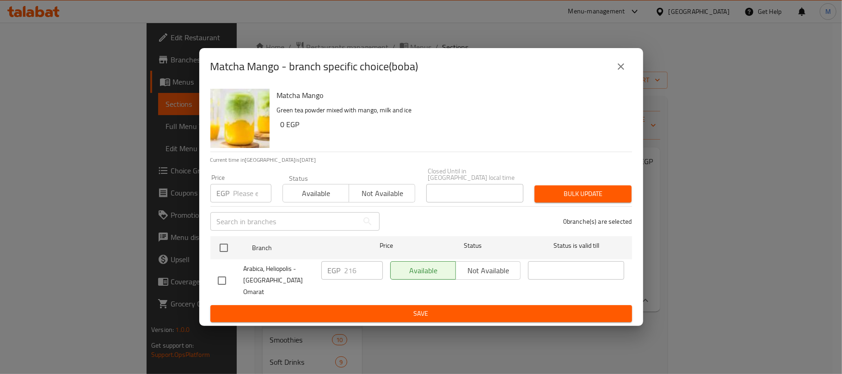
click at [625, 72] on icon "close" at bounding box center [620, 66] width 11 height 11
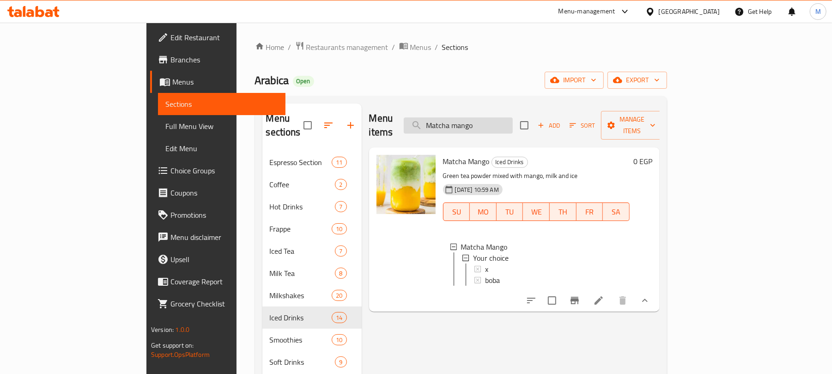
click at [513, 124] on input "Matcha mango" at bounding box center [458, 125] width 109 height 16
paste input "straw"
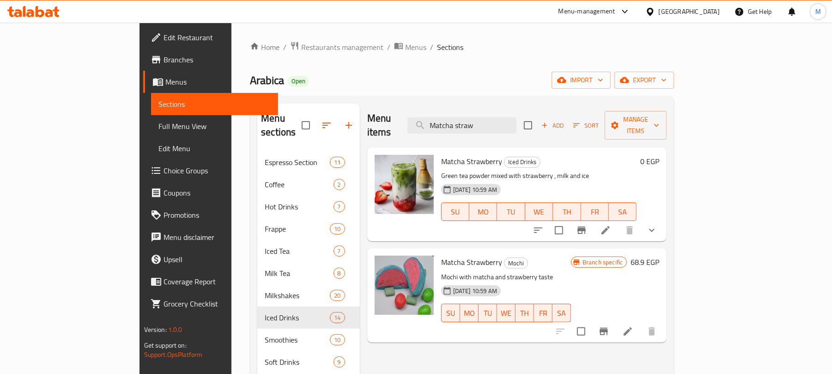
type input "Matcha straw"
click at [658, 225] on icon "show more" at bounding box center [652, 230] width 11 height 11
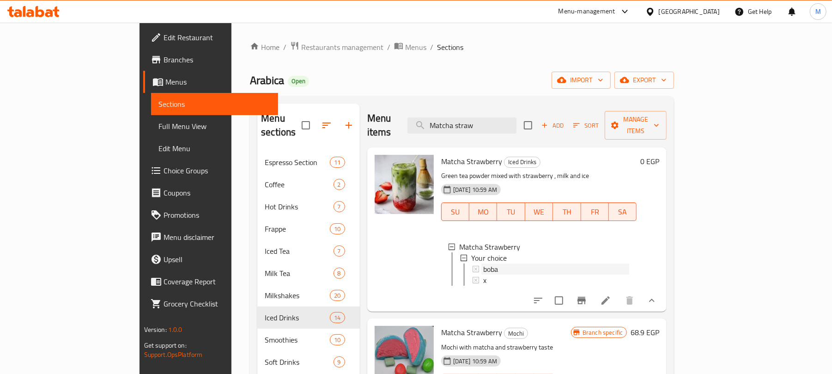
click at [516, 263] on div "boba" at bounding box center [556, 268] width 146 height 11
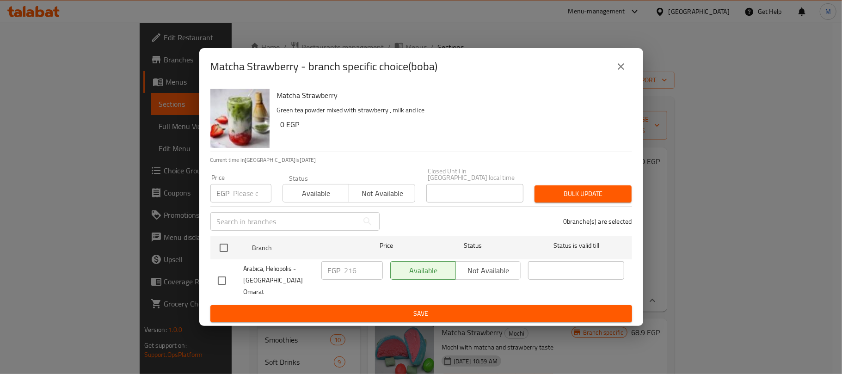
click at [614, 77] on button "close" at bounding box center [621, 66] width 22 height 22
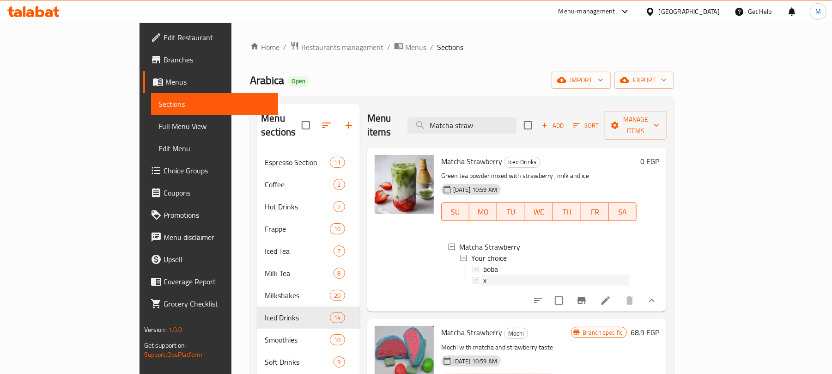
click at [483, 275] on div "x" at bounding box center [556, 280] width 146 height 11
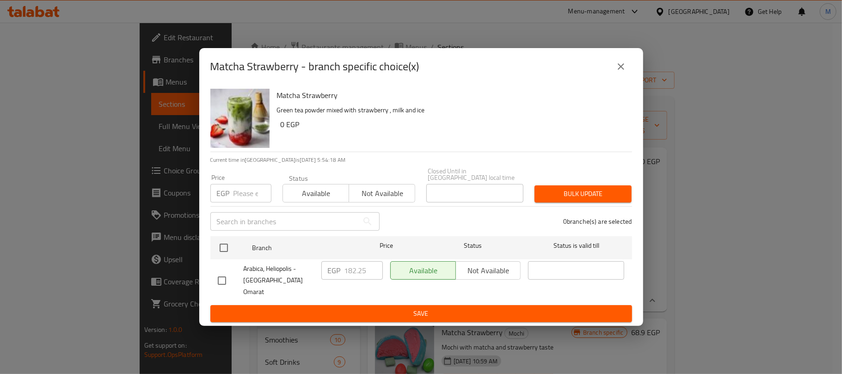
click at [623, 70] on icon "close" at bounding box center [620, 66] width 11 height 11
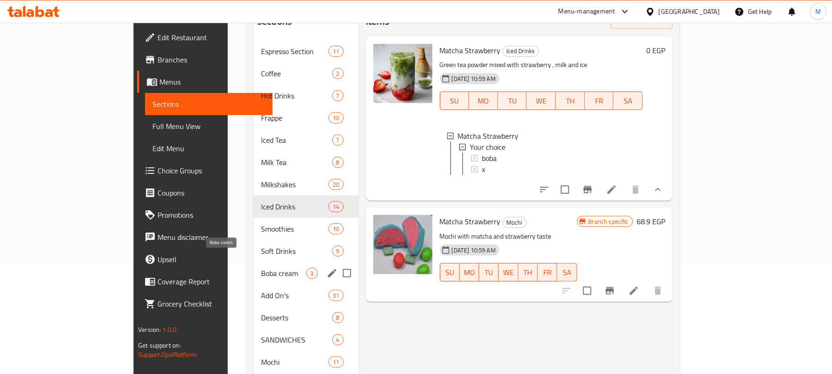
scroll to position [123, 0]
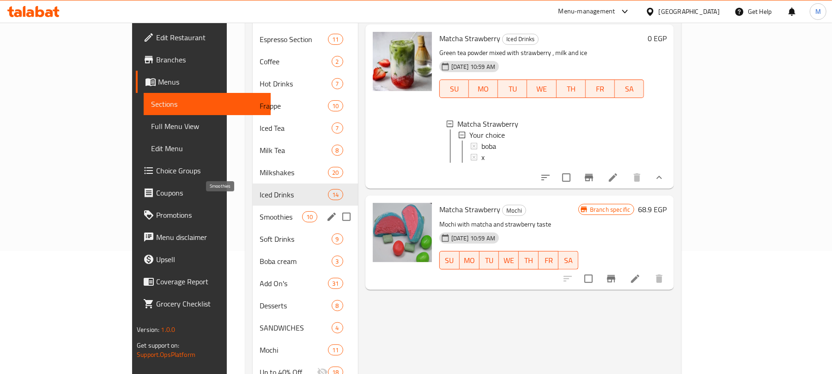
click at [260, 211] on span "Smoothies" at bounding box center [281, 216] width 43 height 11
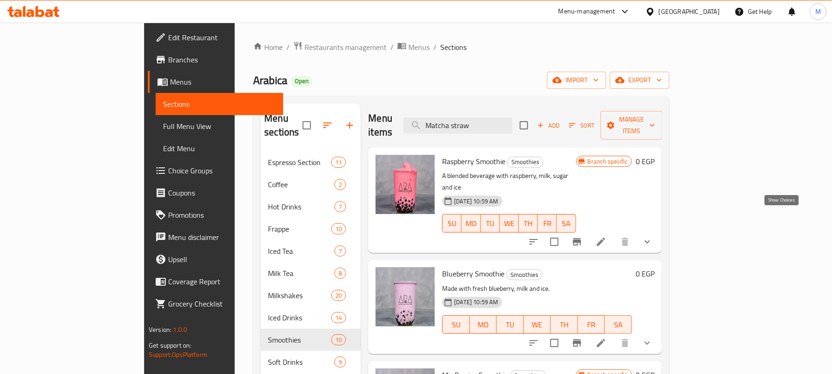
click at [653, 236] on icon "show more" at bounding box center [647, 241] width 11 height 11
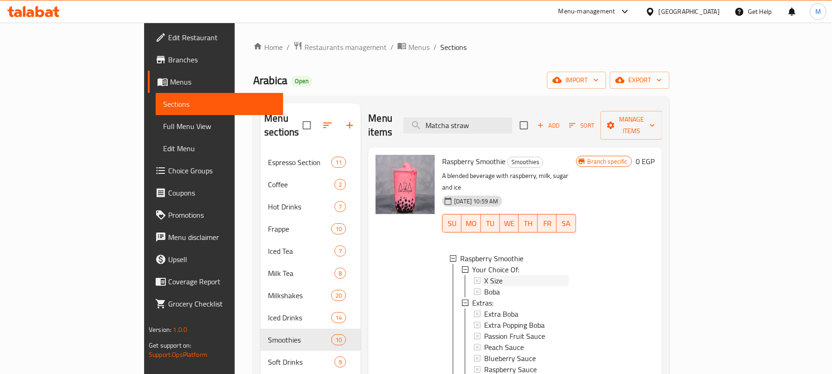
click at [519, 275] on div "X Size" at bounding box center [526, 280] width 84 height 11
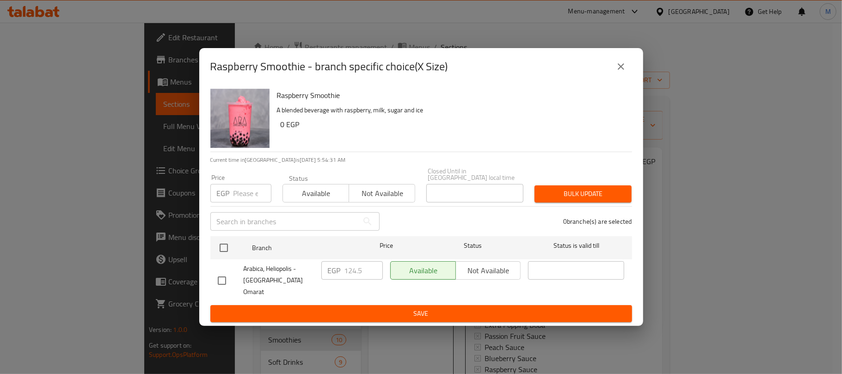
click at [622, 72] on icon "close" at bounding box center [620, 66] width 11 height 11
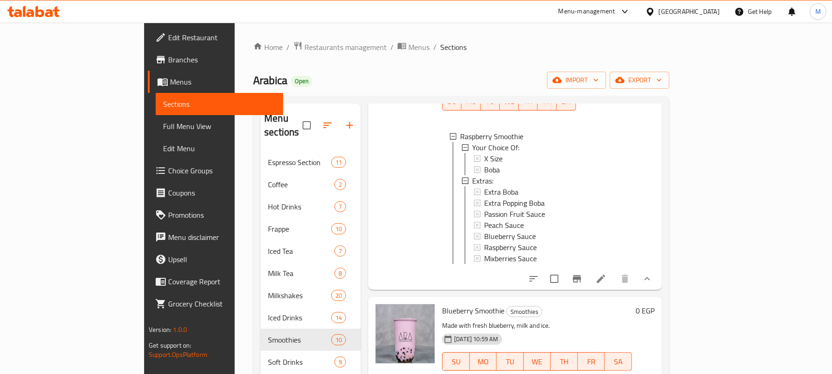
scroll to position [185, 0]
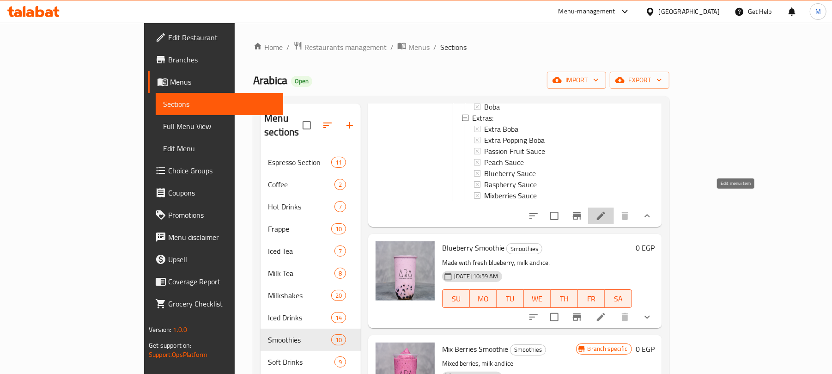
click at [607, 210] on icon at bounding box center [601, 215] width 11 height 11
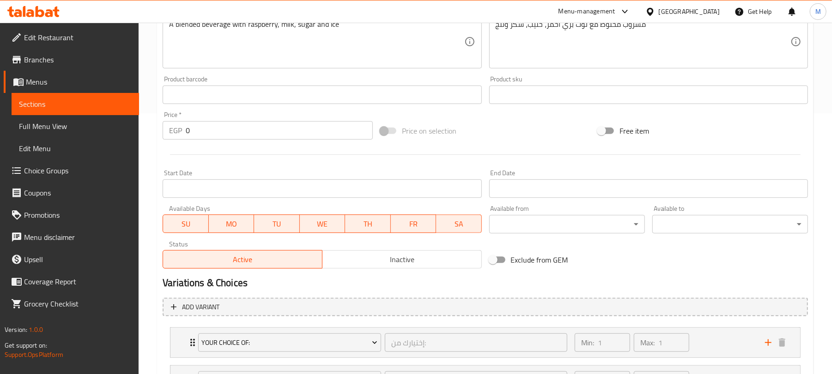
scroll to position [308, 0]
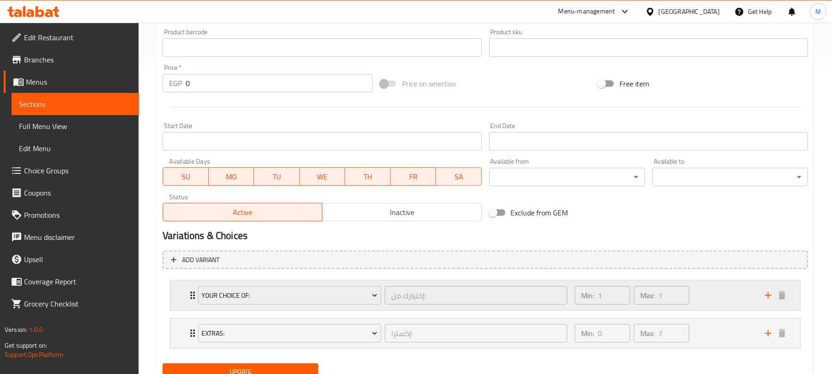
click at [699, 290] on div "Min: 1 ​ Max: 1 ​" at bounding box center [664, 296] width 190 height 30
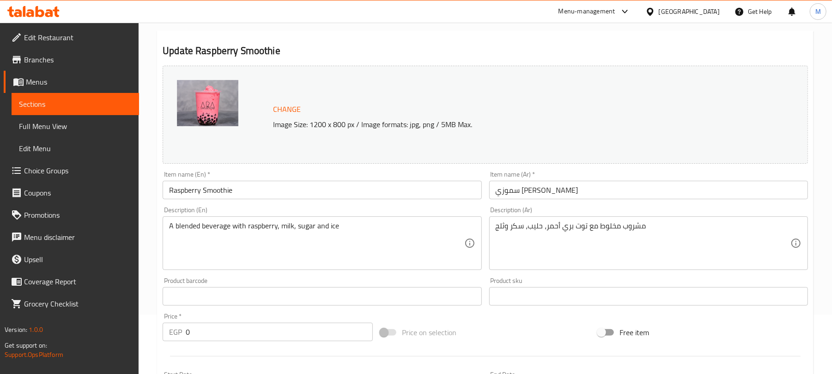
scroll to position [0, 0]
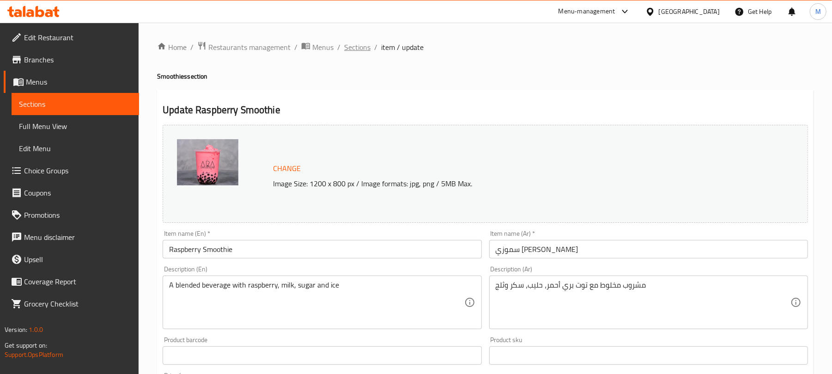
click at [359, 49] on span "Sections" at bounding box center [357, 47] width 26 height 11
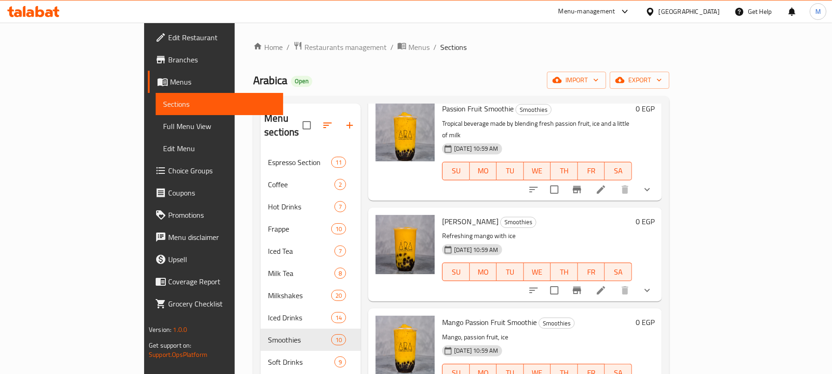
scroll to position [370, 0]
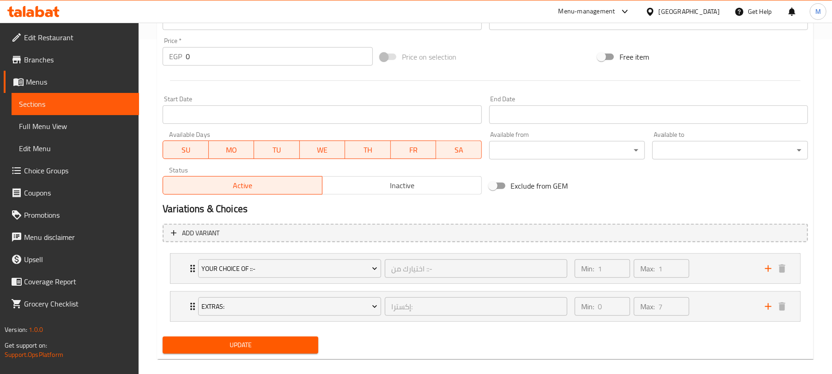
scroll to position [347, 0]
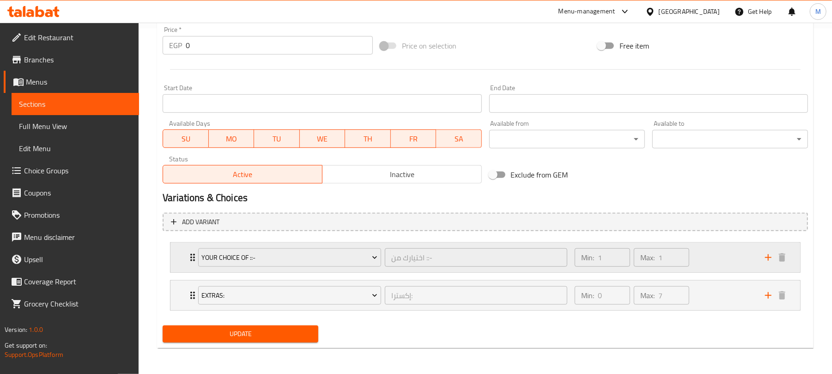
click at [711, 262] on div "Min: 1 ​ Max: 1 ​" at bounding box center [664, 258] width 190 height 30
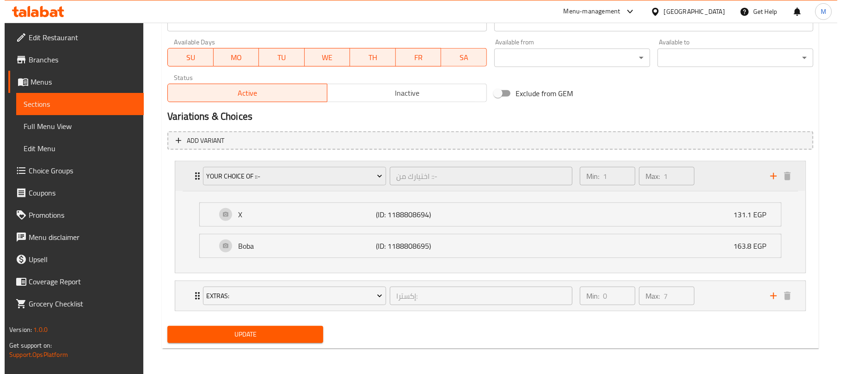
scroll to position [429, 0]
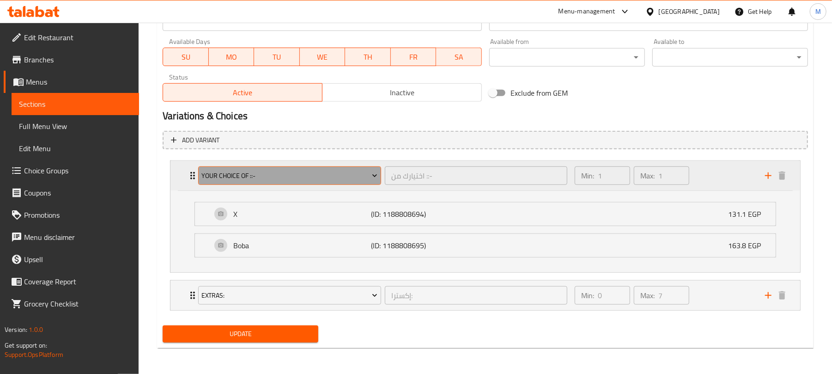
drag, startPoint x: 275, startPoint y: 174, endPoint x: 219, endPoint y: 179, distance: 55.7
click at [219, 179] on span "Your Choice Of ::-" at bounding box center [290, 176] width 176 height 12
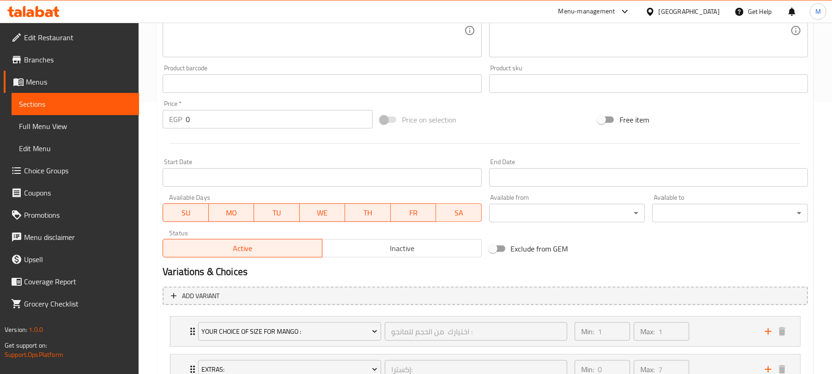
scroll to position [347, 0]
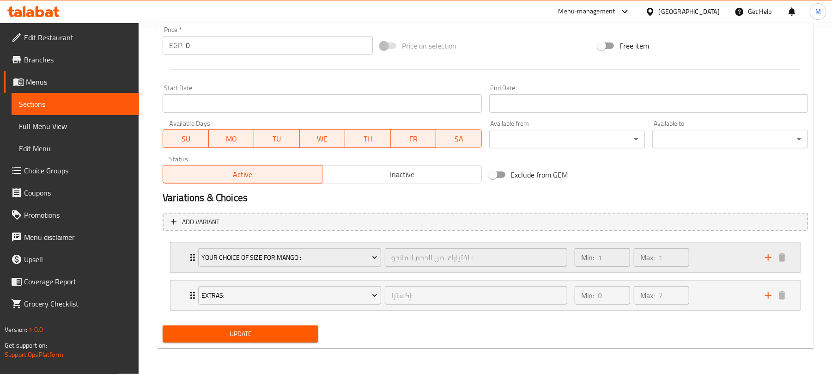
click at [734, 254] on div "Min: 1 ​ Max: 1 ​" at bounding box center [664, 258] width 190 height 30
